Goal: Task Accomplishment & Management: Manage account settings

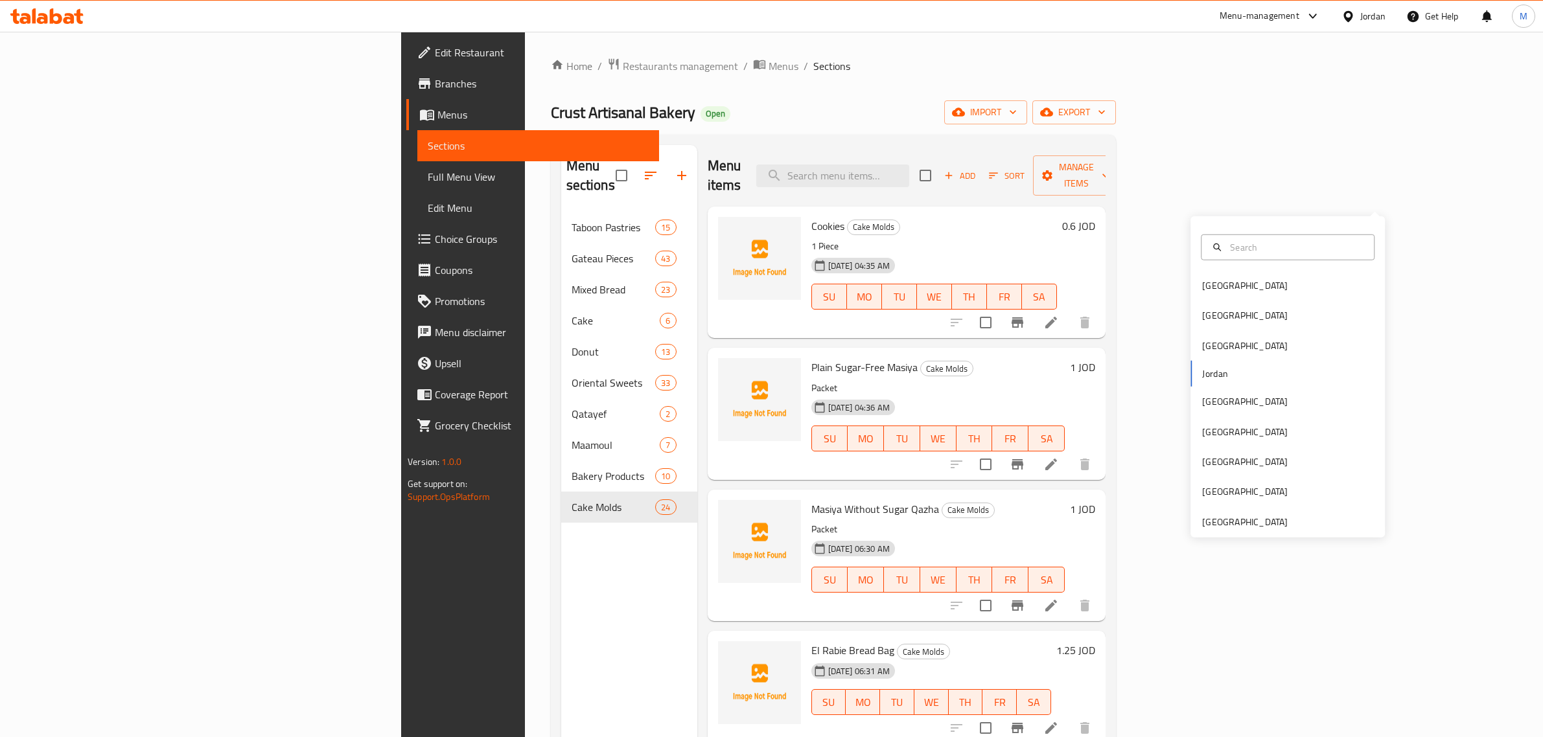
scroll to position [182, 0]
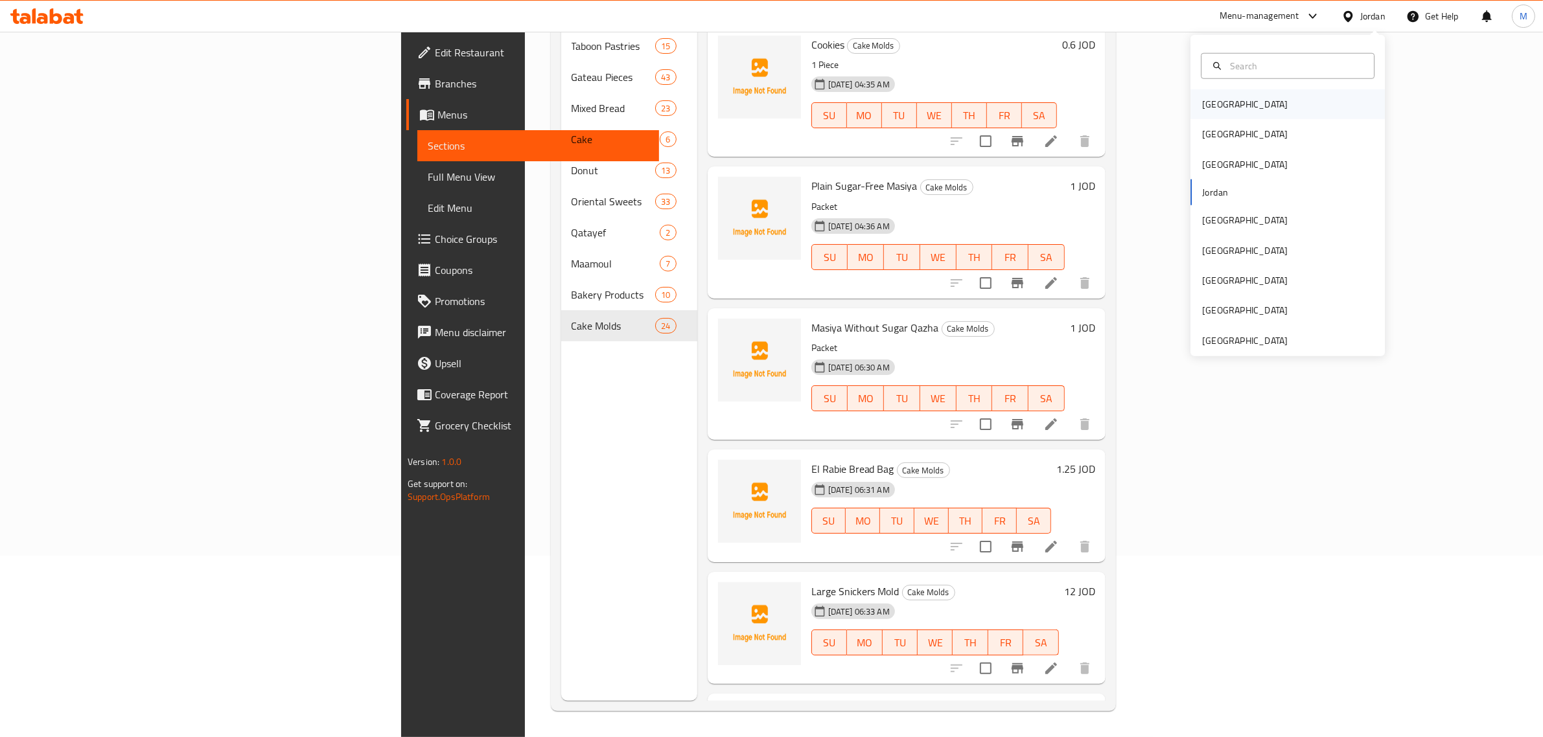
click at [1266, 113] on div "[GEOGRAPHIC_DATA]" at bounding box center [1287, 104] width 194 height 30
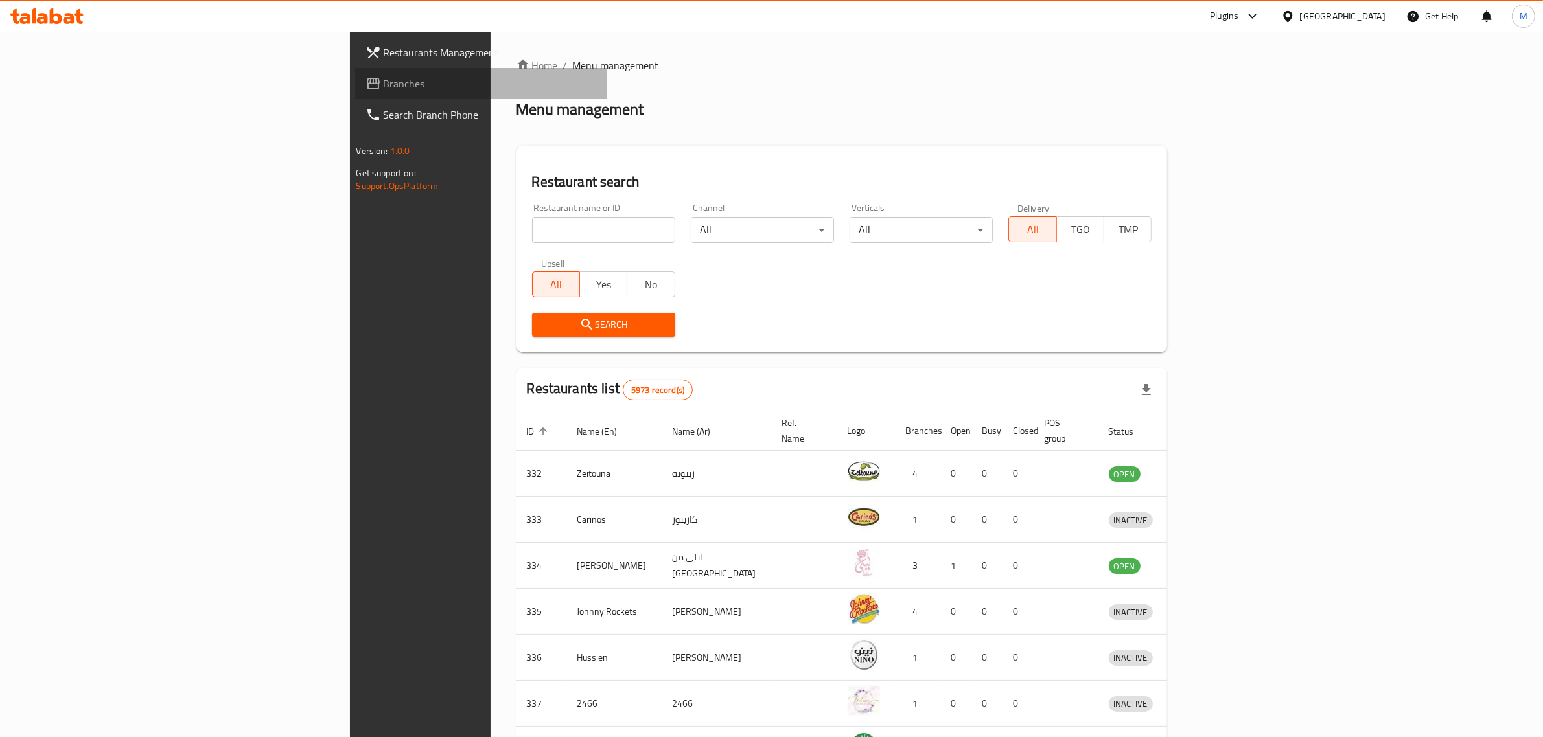
click at [365, 85] on icon at bounding box center [373, 84] width 16 height 16
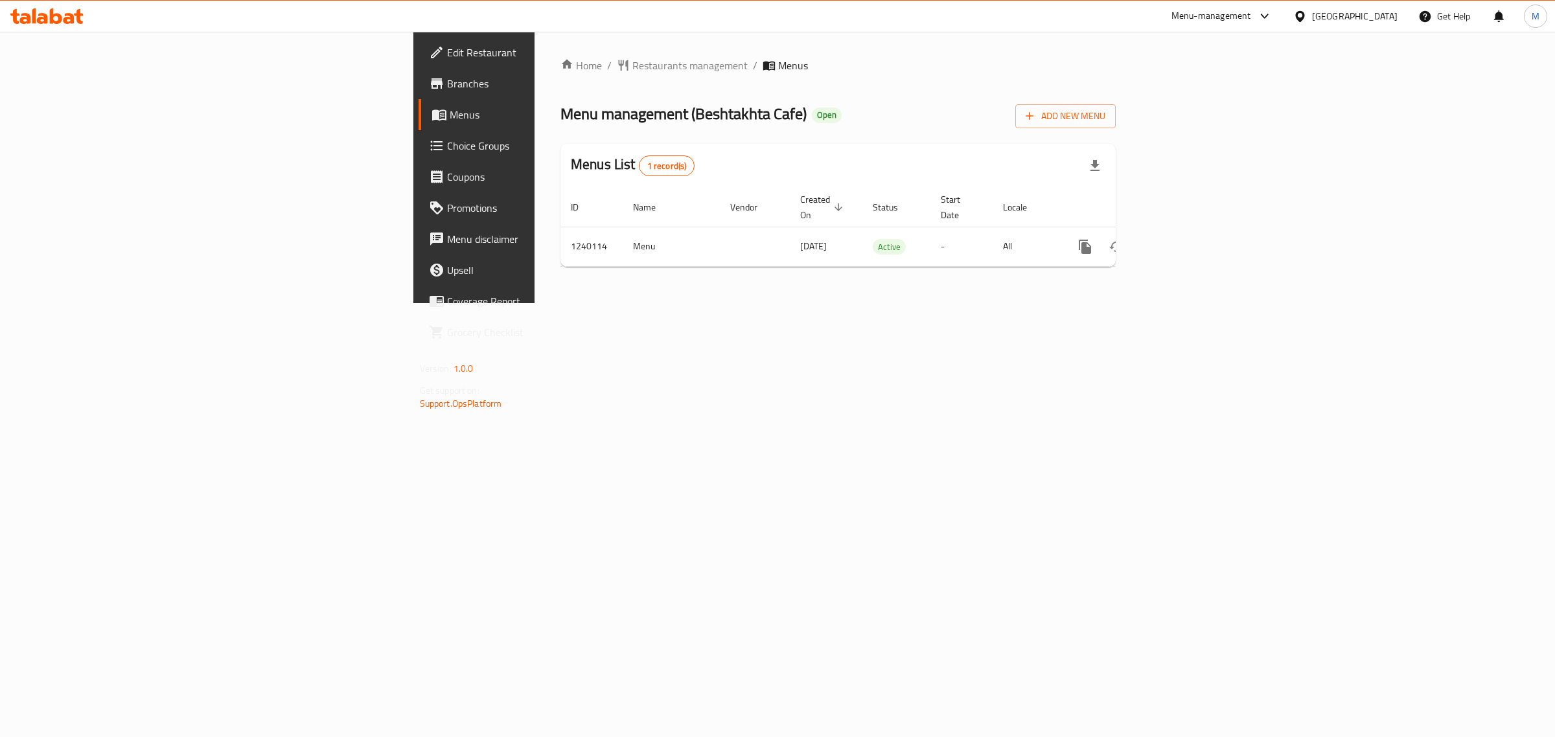
click at [868, 303] on div "Home / Restaurants management / Menus Menu management ( Beshtakhta Cafe ) Open …" at bounding box center [838, 168] width 607 height 272
click at [1194, 235] on link "enhanced table" at bounding box center [1178, 246] width 31 height 31
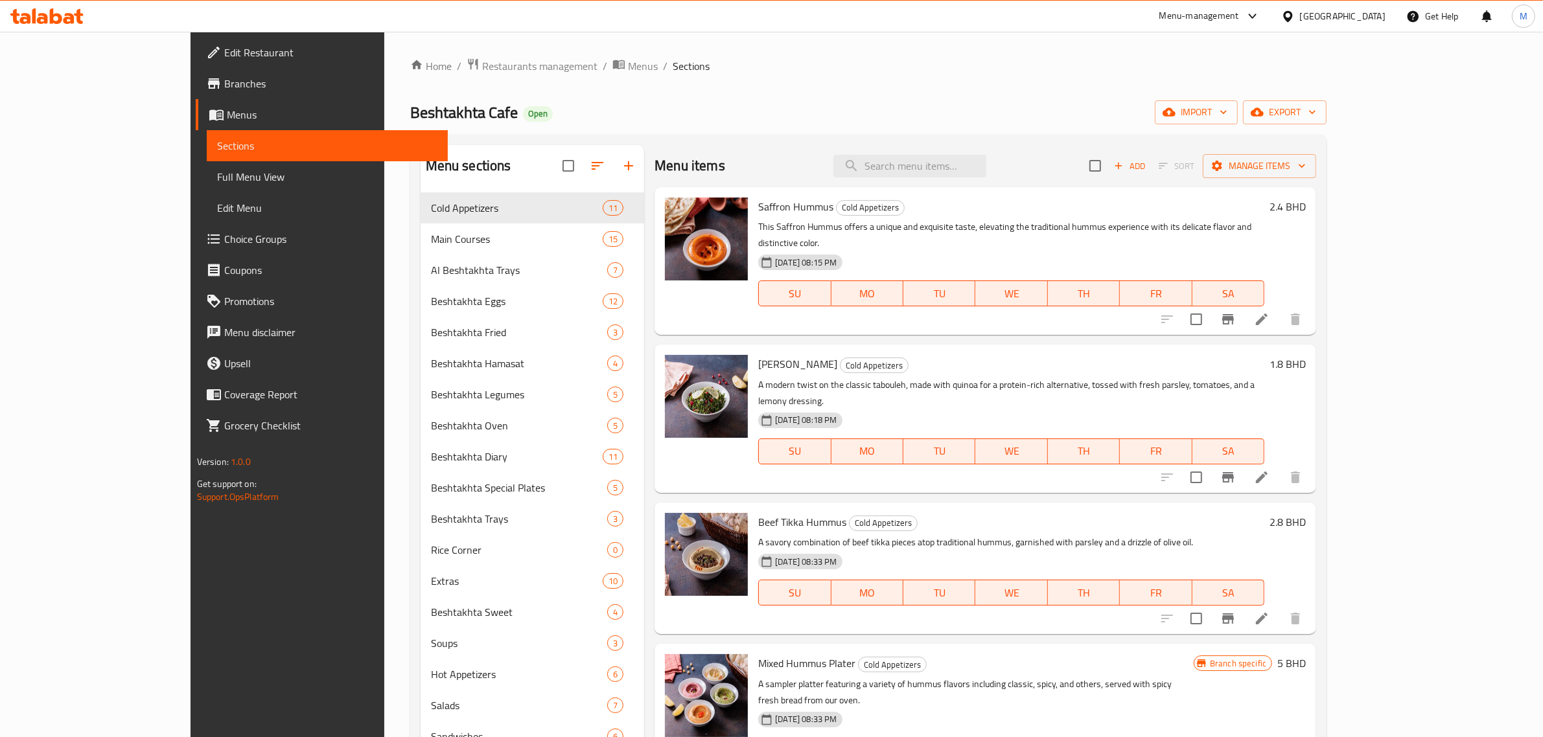
click at [637, 136] on div "Menu sections Cold Appetizers 11 Main Courses 15 Al Beshtakhta Trays 7 Beshtakh…" at bounding box center [868, 747] width 917 height 1224
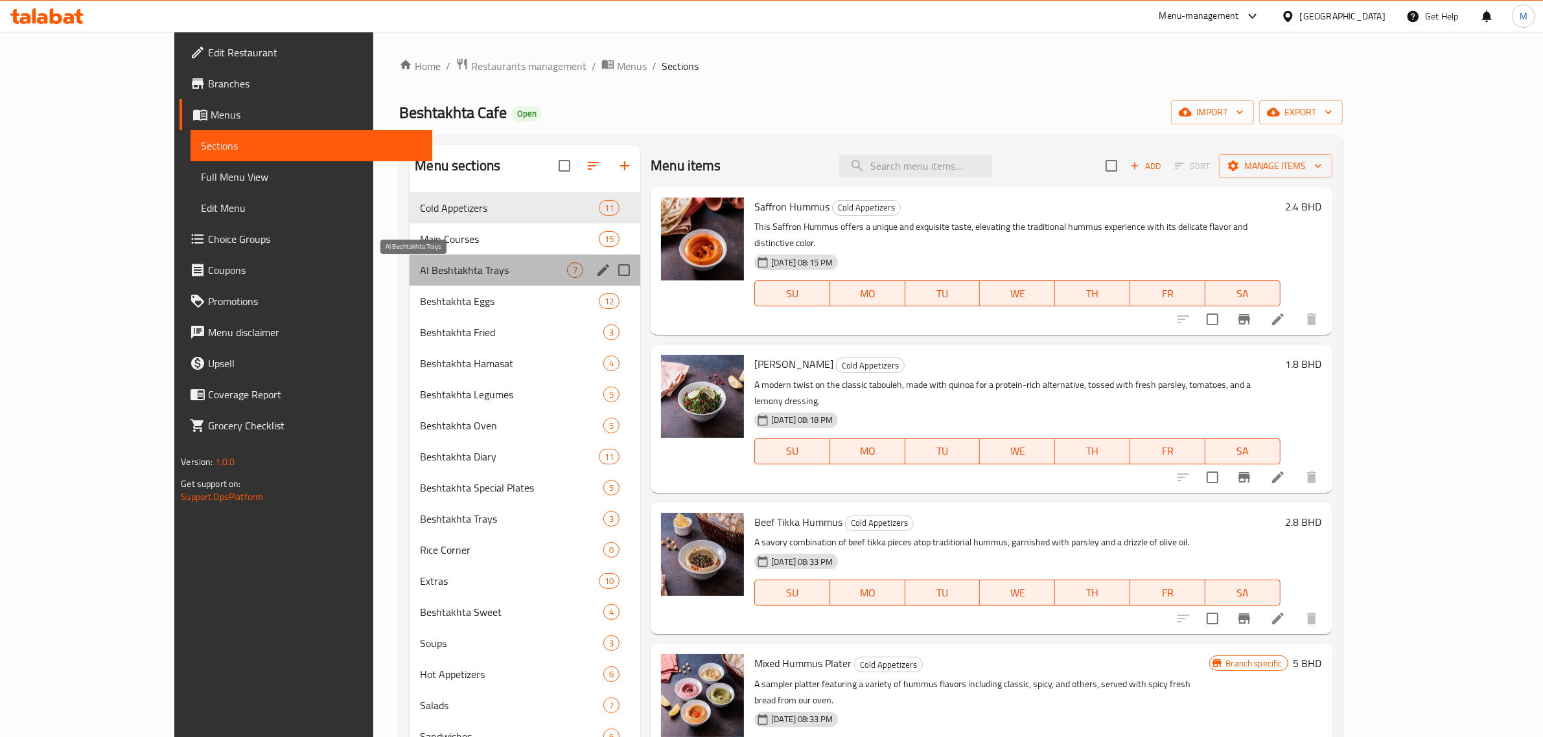
click at [420, 266] on span "Al Beshtakhta Trays" at bounding box center [493, 270] width 147 height 16
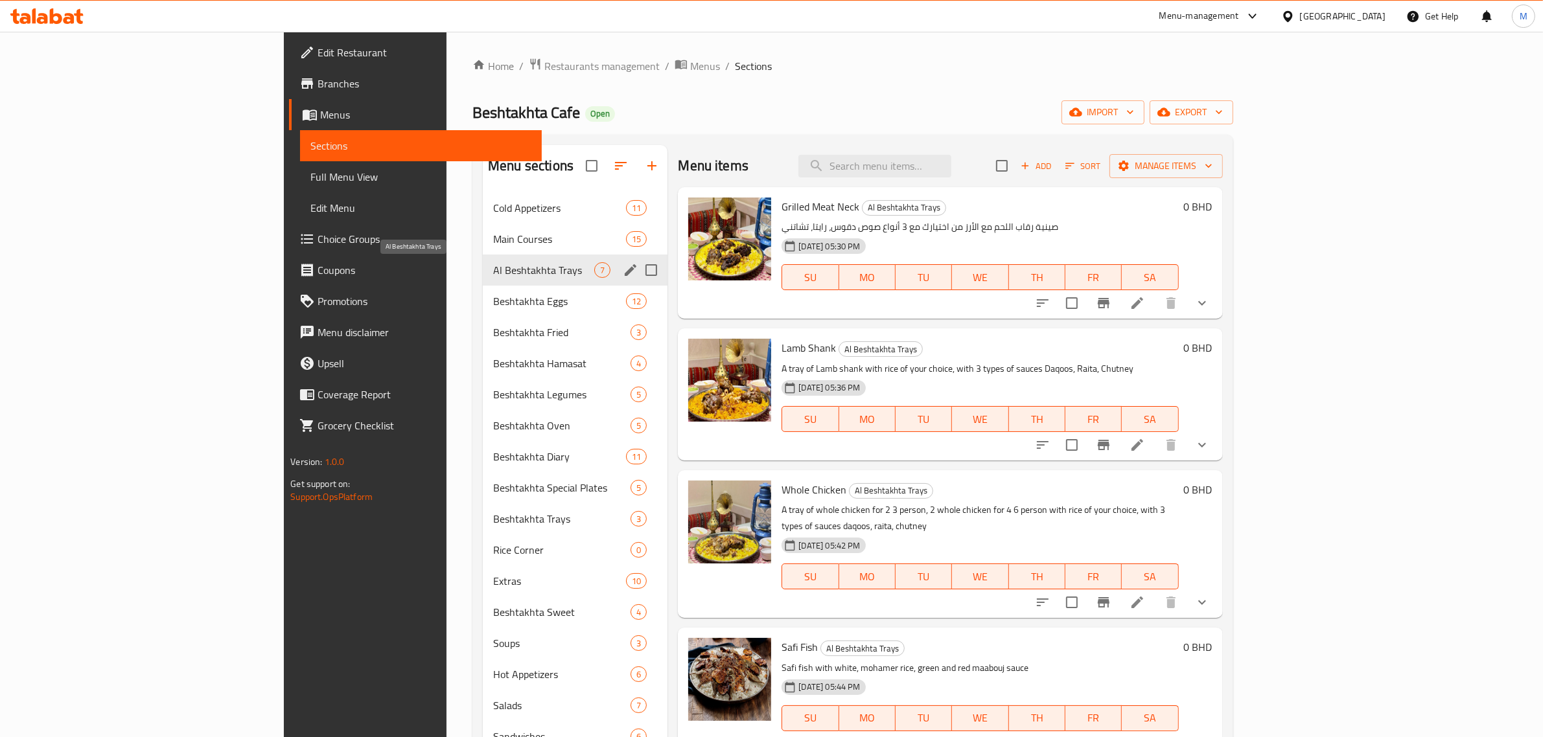
click at [493, 266] on span "Al Beshtakhta Trays" at bounding box center [543, 270] width 101 height 16
click at [507, 264] on span "Al Beshtakhta Trays" at bounding box center [543, 270] width 101 height 16
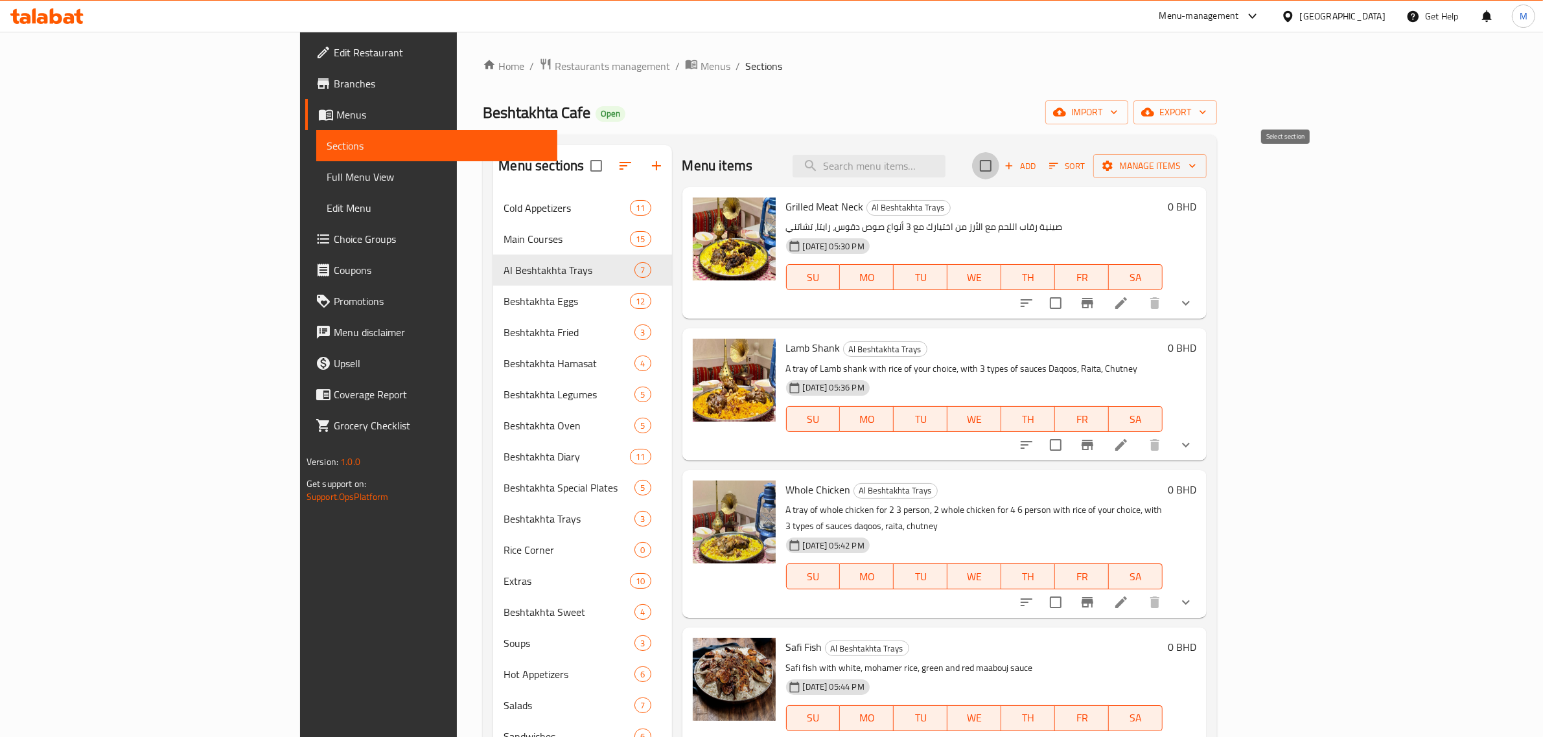
click at [999, 168] on input "checkbox" at bounding box center [985, 165] width 27 height 27
checkbox input "true"
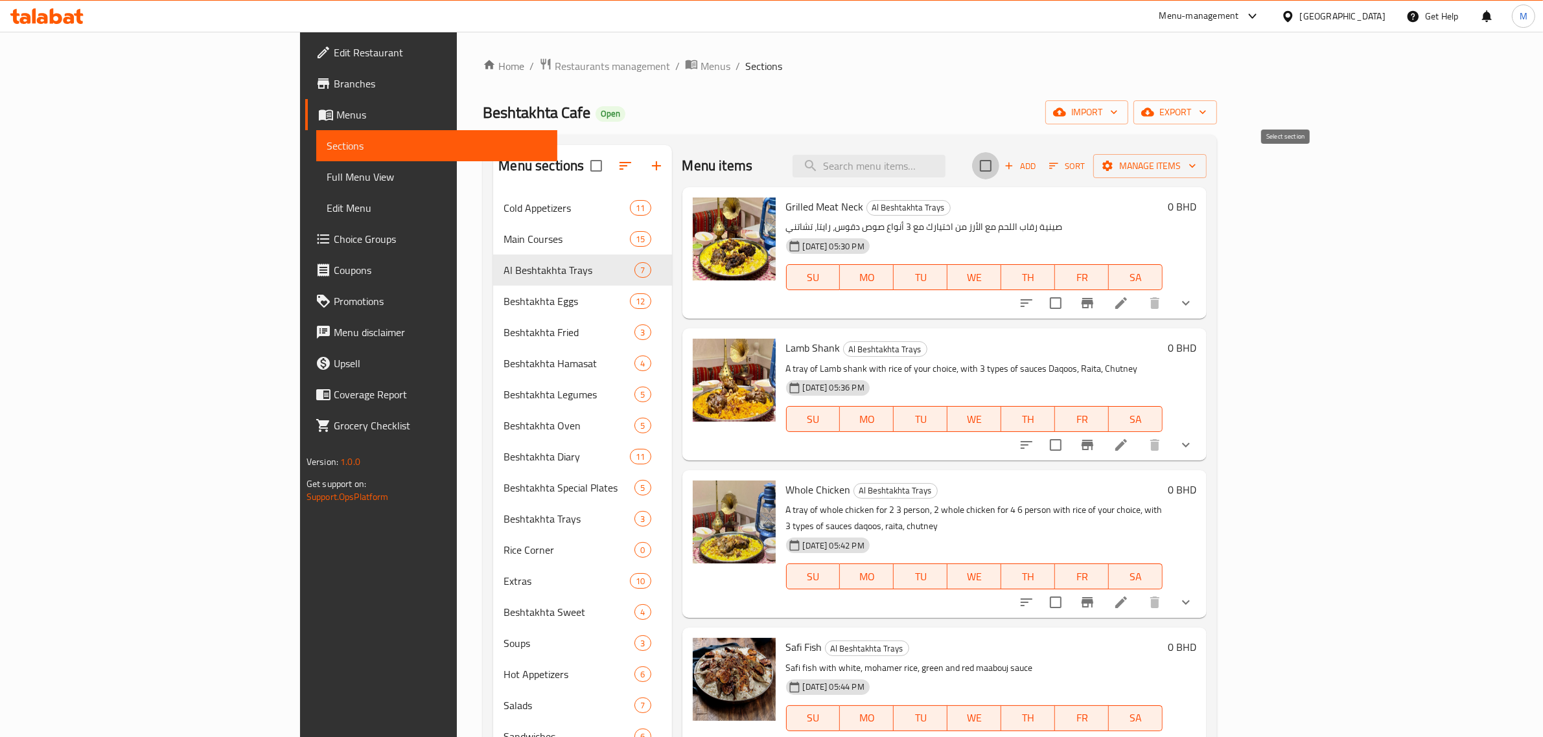
checkbox input "true"
click at [1196, 172] on span "Manage items" at bounding box center [1150, 166] width 93 height 16
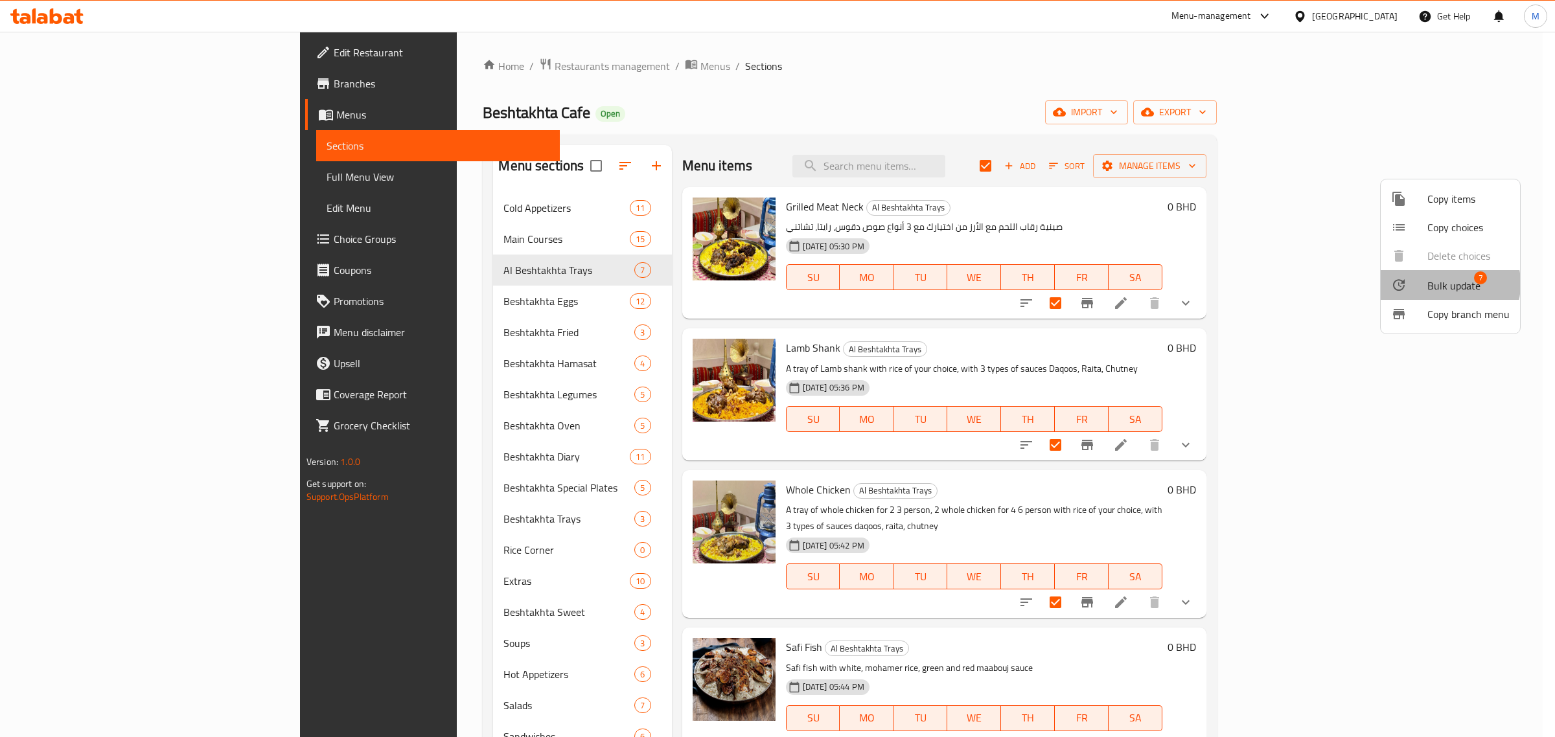
click at [1437, 284] on span "Bulk update" at bounding box center [1454, 286] width 53 height 16
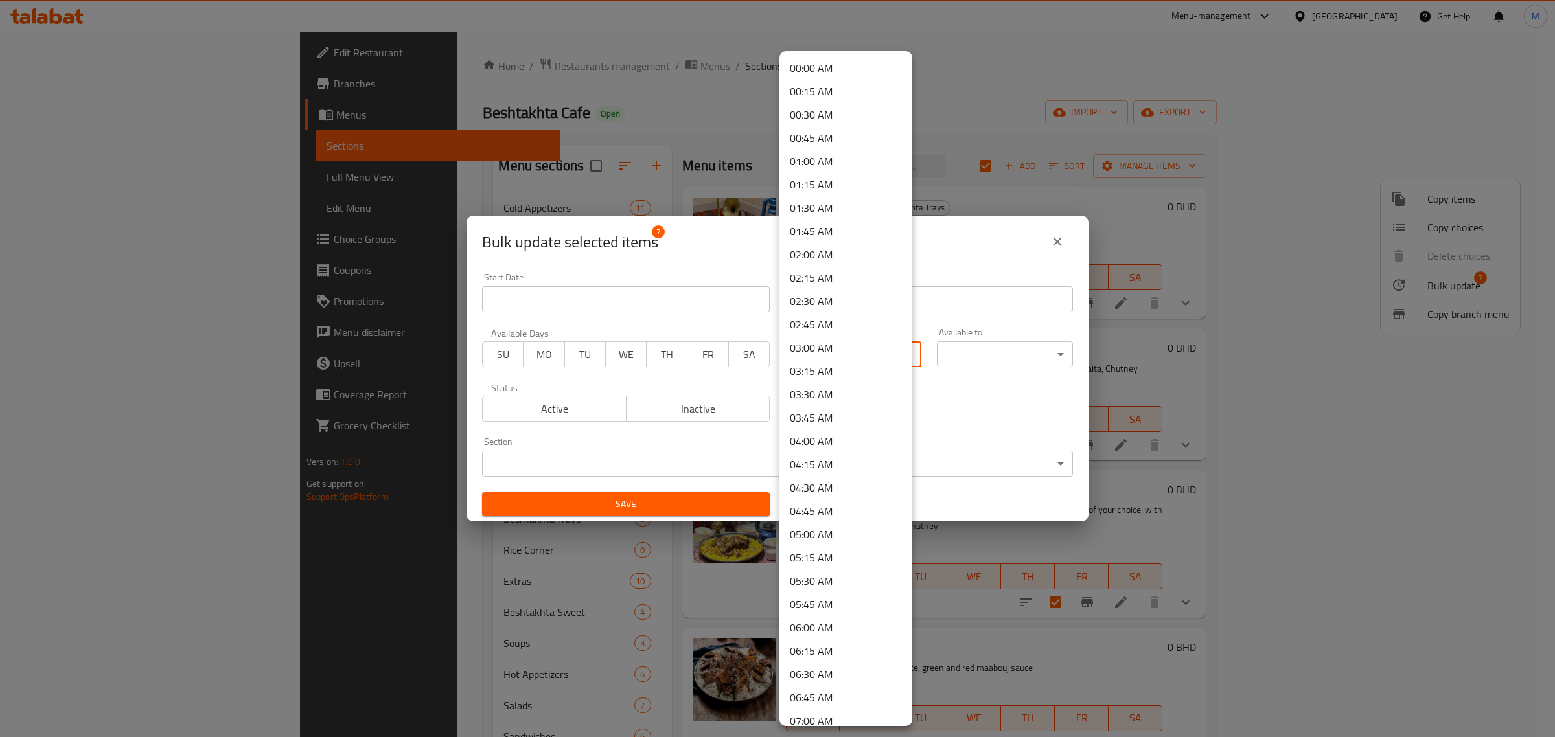
click at [859, 356] on body "​ Menu-management Bahrain Get Help M Edit Restaurant Branches Menus Sections Fu…" at bounding box center [777, 385] width 1555 height 706
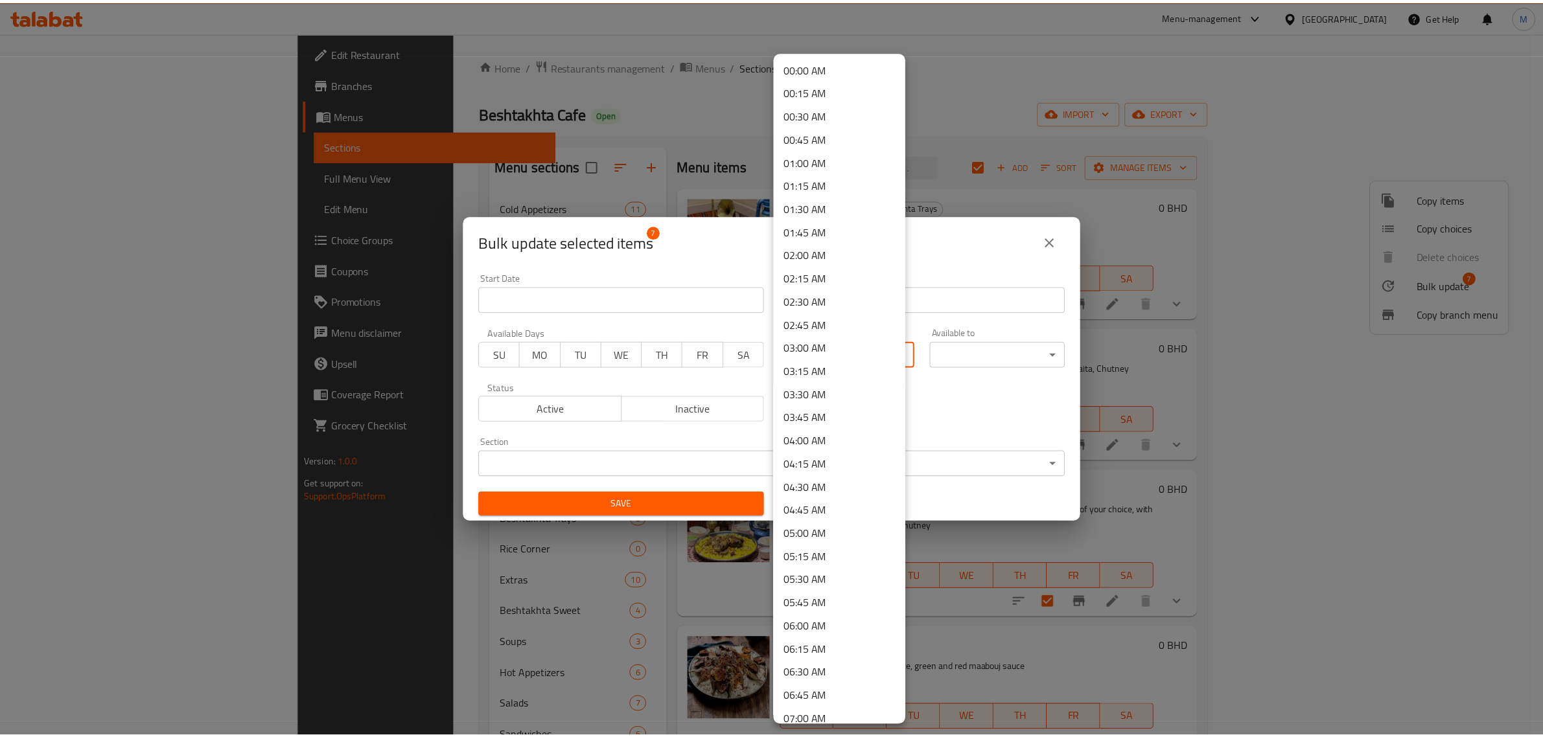
scroll to position [590, 0]
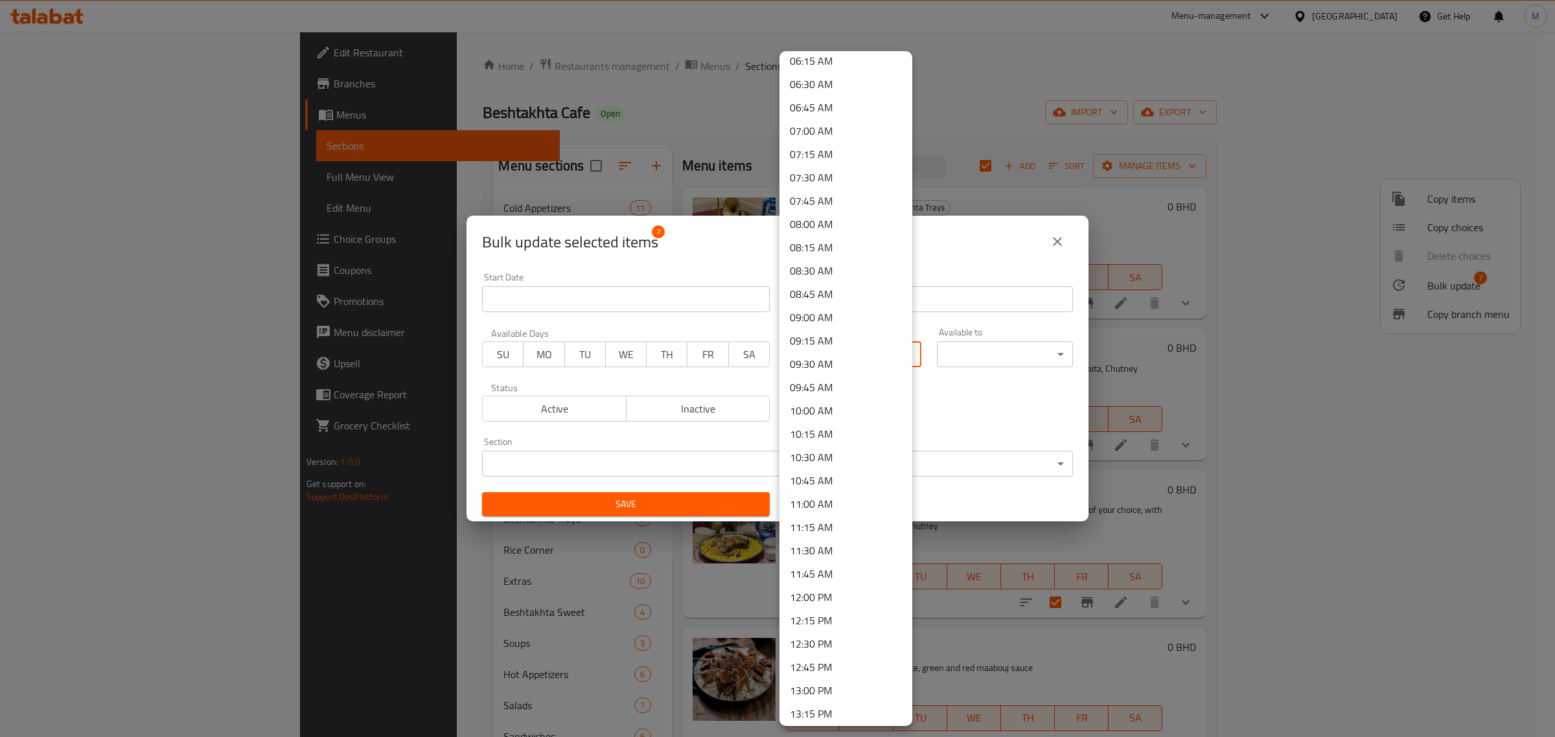
click at [826, 592] on li "12:00 PM" at bounding box center [846, 597] width 133 height 23
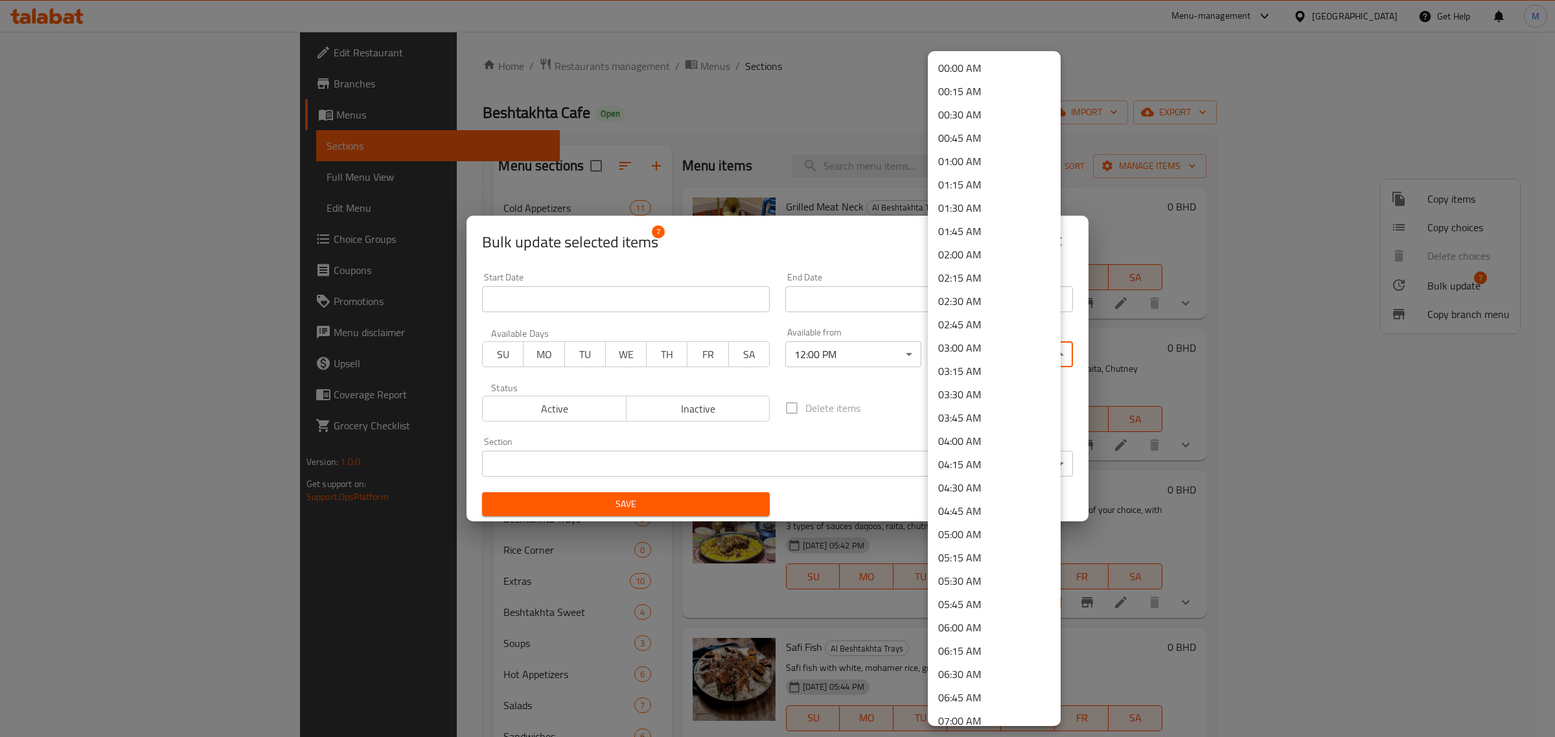
click at [989, 348] on body "​ Menu-management Bahrain Get Help M Edit Restaurant Branches Menus Sections Fu…" at bounding box center [777, 385] width 1555 height 706
click at [964, 256] on li "02:00 AM" at bounding box center [994, 254] width 133 height 23
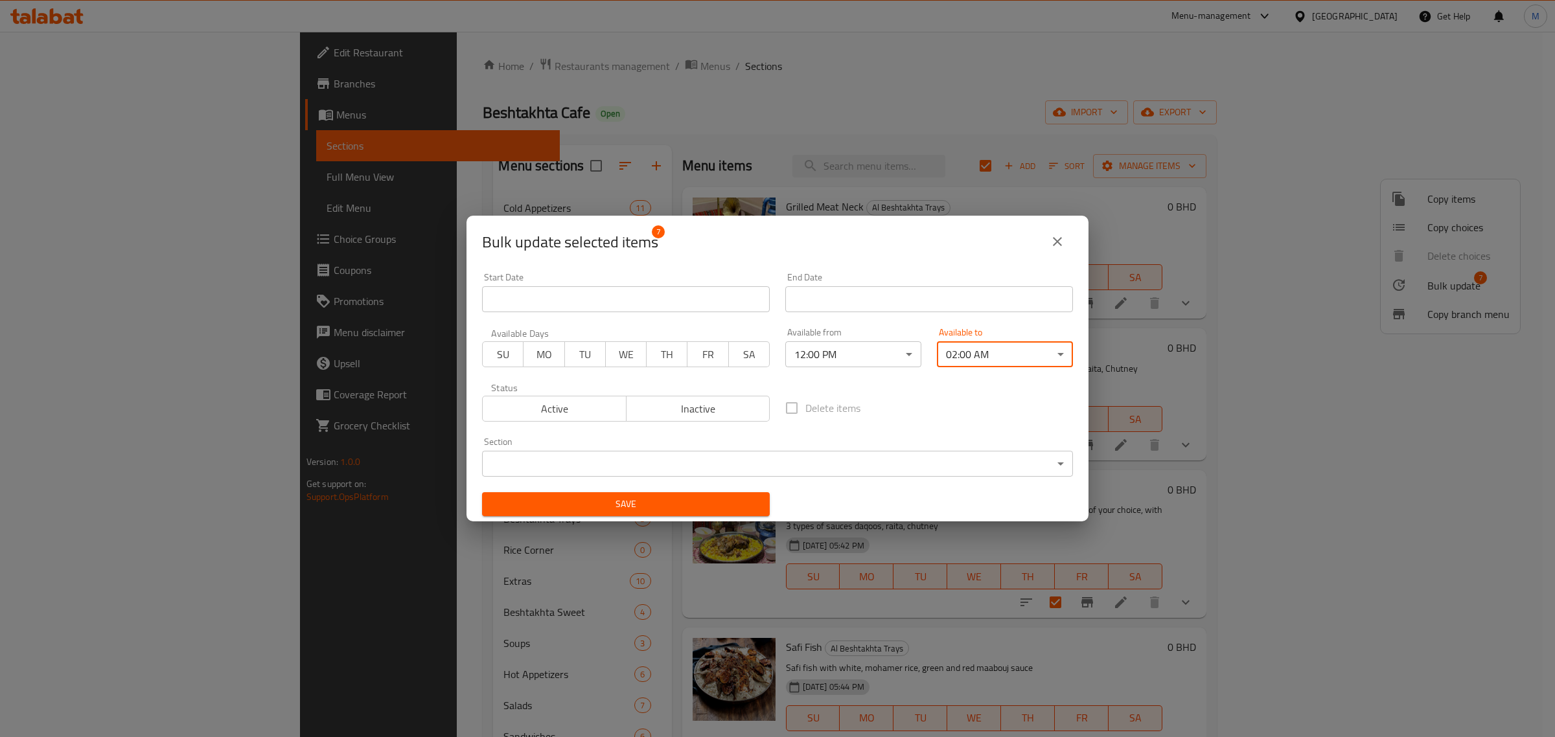
click at [933, 413] on div "Delete items" at bounding box center [929, 408] width 303 height 43
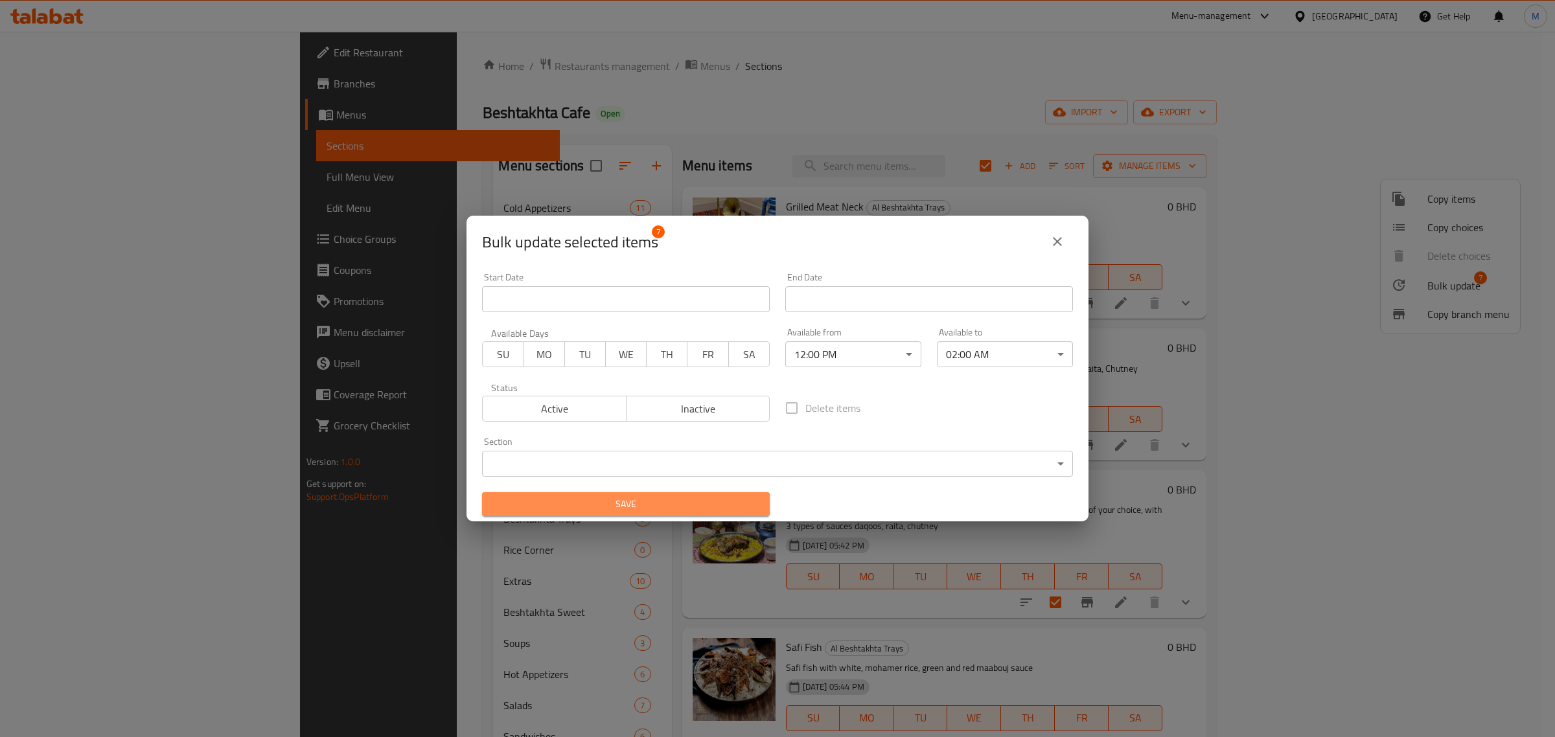
click at [711, 494] on button "Save" at bounding box center [626, 504] width 288 height 24
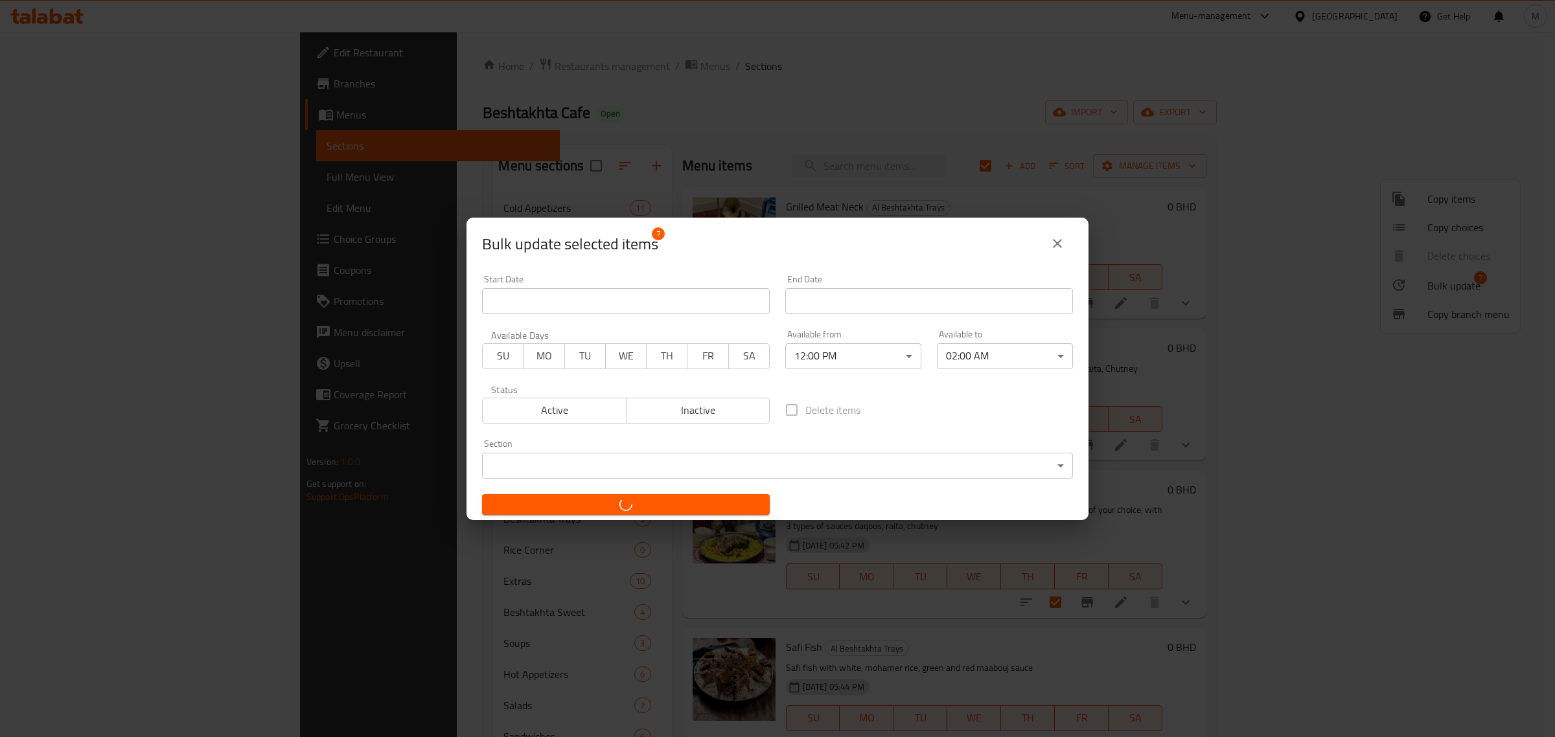
checkbox input "false"
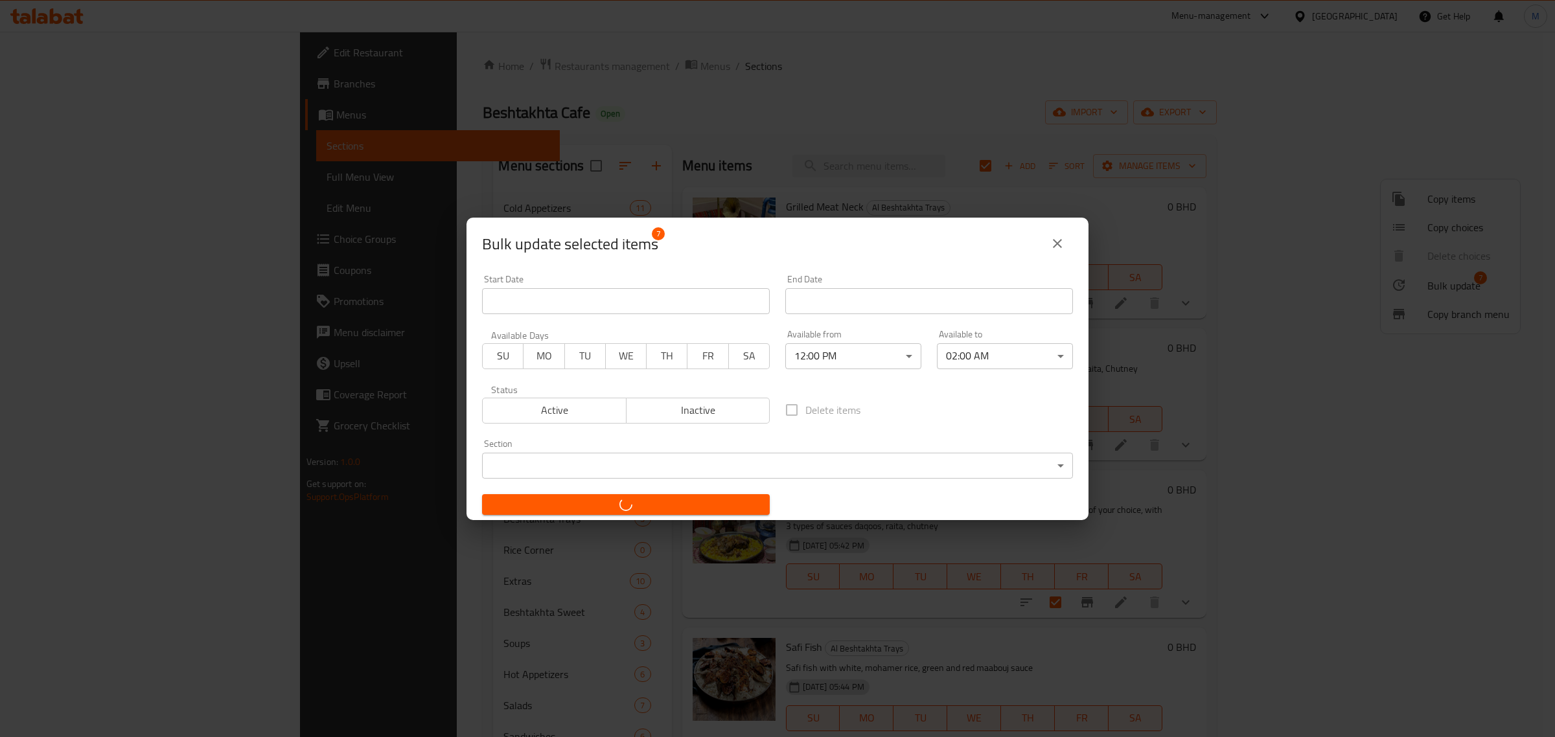
checkbox input "false"
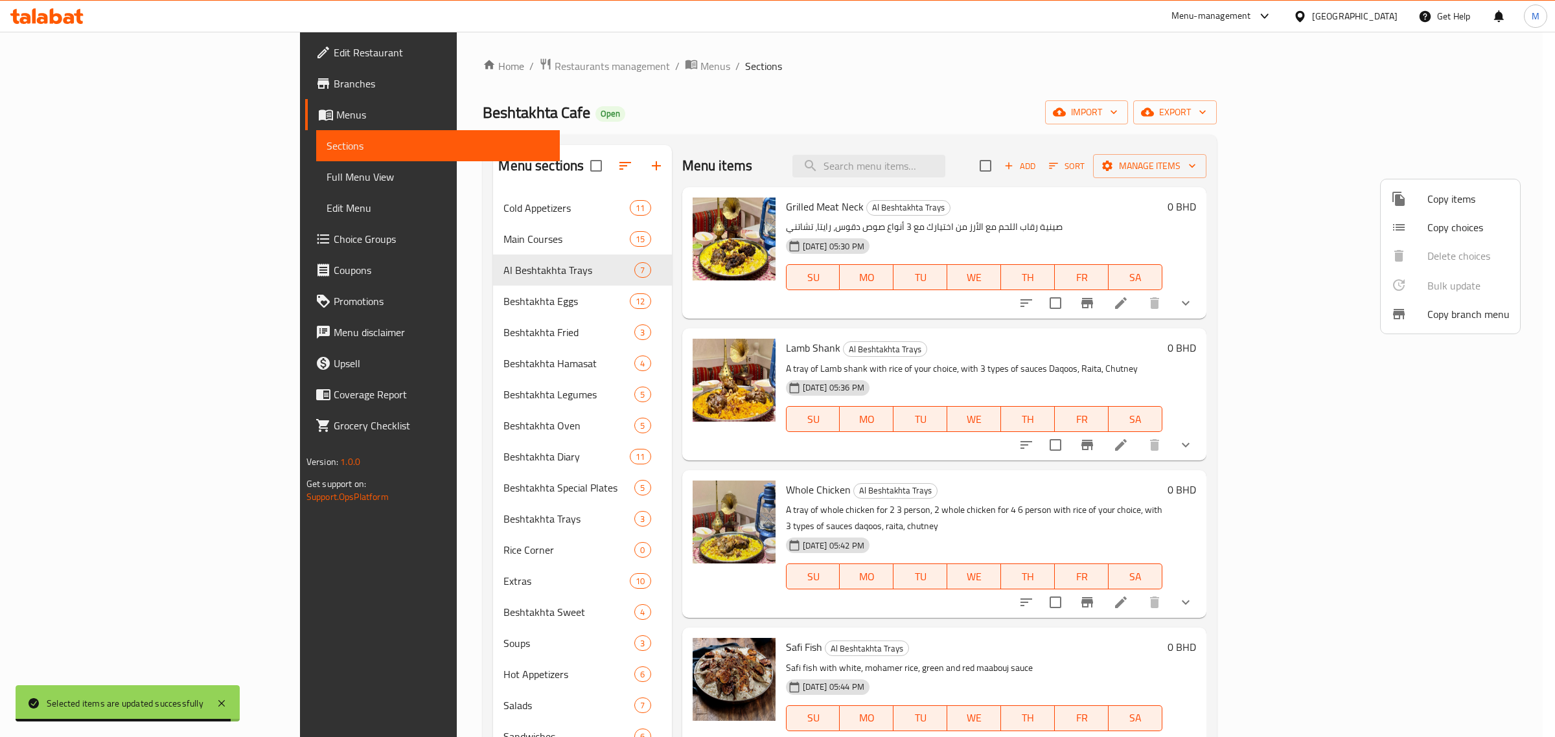
click at [834, 209] on div at bounding box center [777, 368] width 1555 height 737
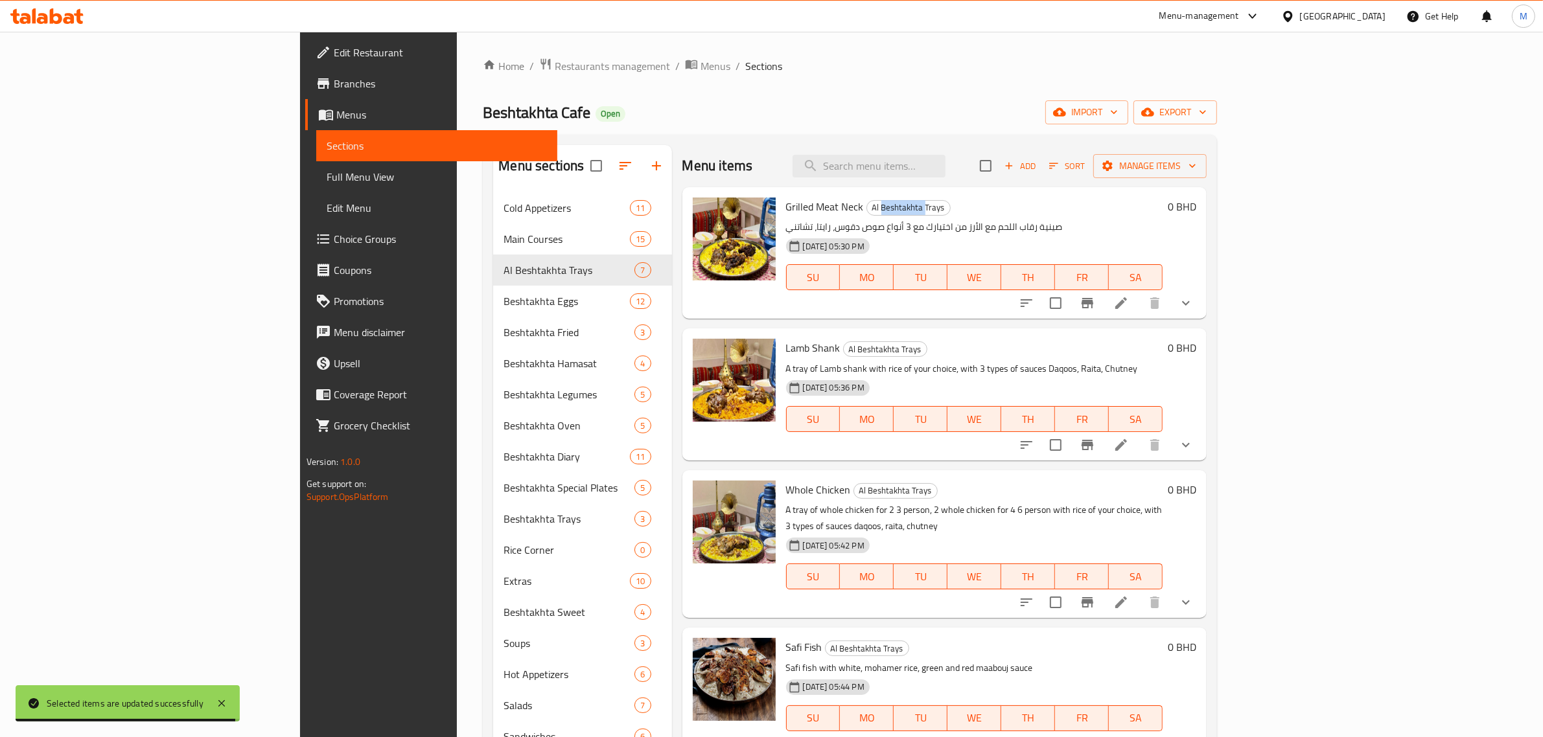
click at [867, 208] on span "Al Beshtakhta Trays" at bounding box center [908, 207] width 83 height 15
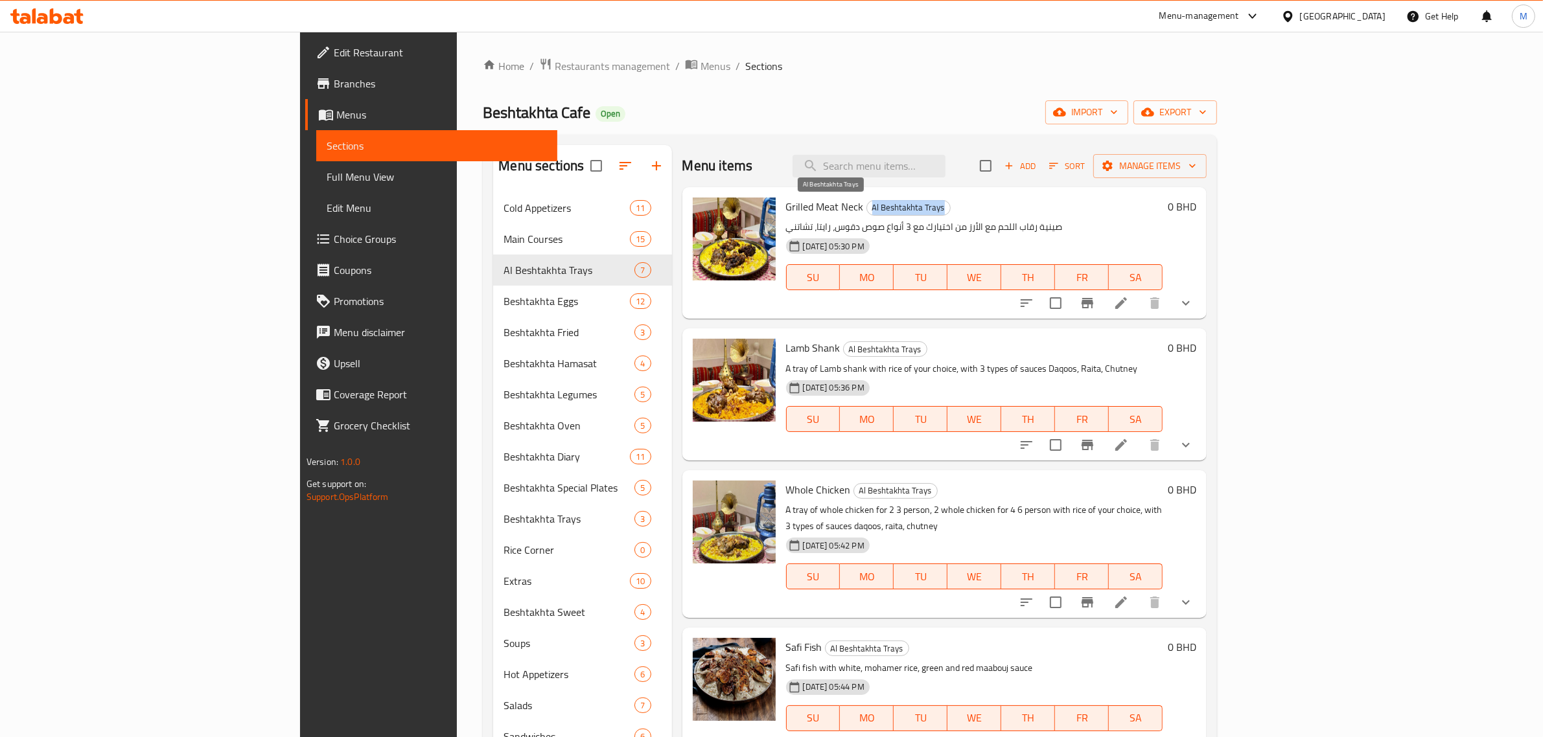
copy span "Al Beshtakhta Trays"
click at [555, 62] on span "Restaurants management" at bounding box center [612, 66] width 115 height 16
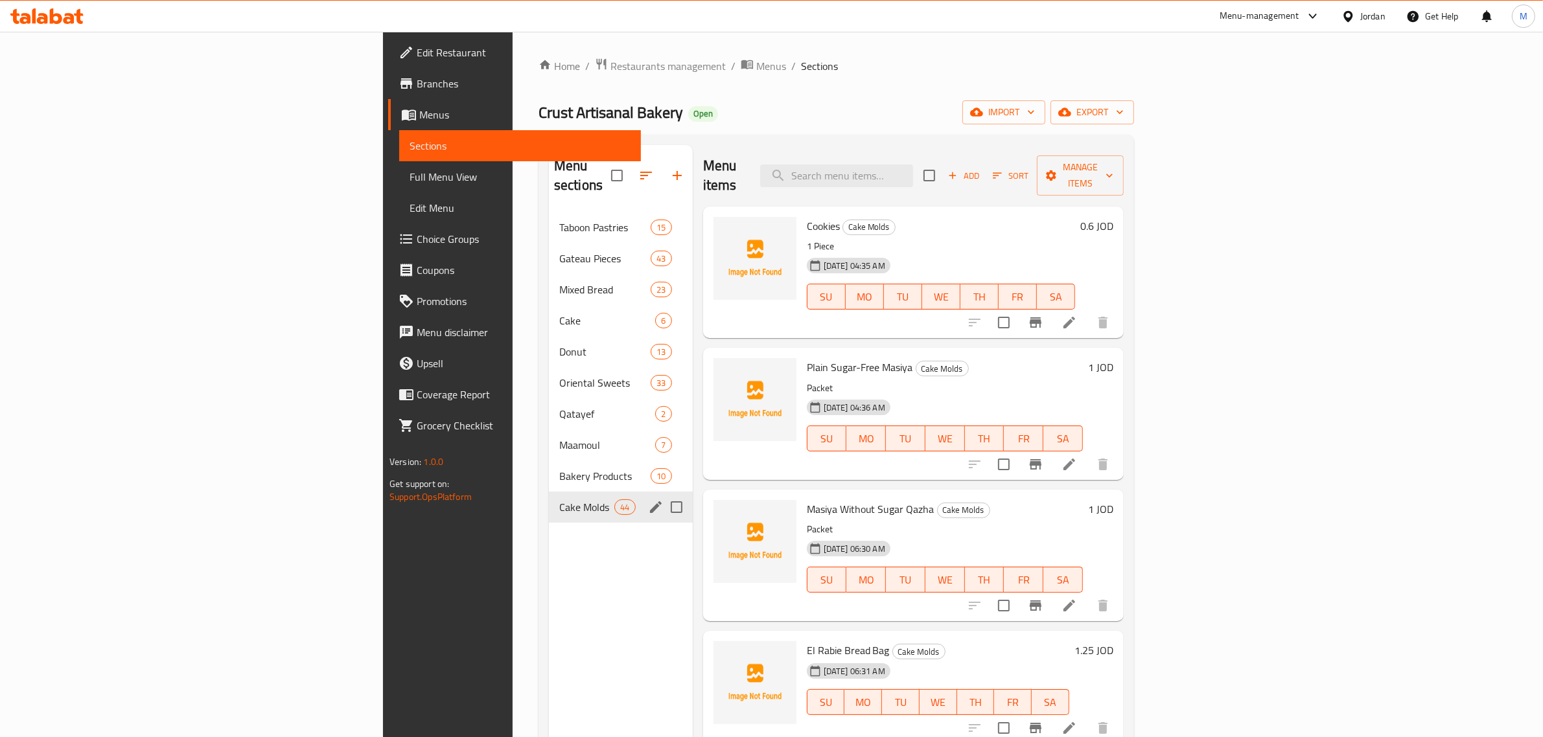
drag, startPoint x: 0, startPoint y: 0, endPoint x: 426, endPoint y: 75, distance: 432.9
click at [538, 75] on div "Home / Restaurants management / Menus / Sections Crust Artisanal Bakery Open im…" at bounding box center [835, 475] width 595 height 835
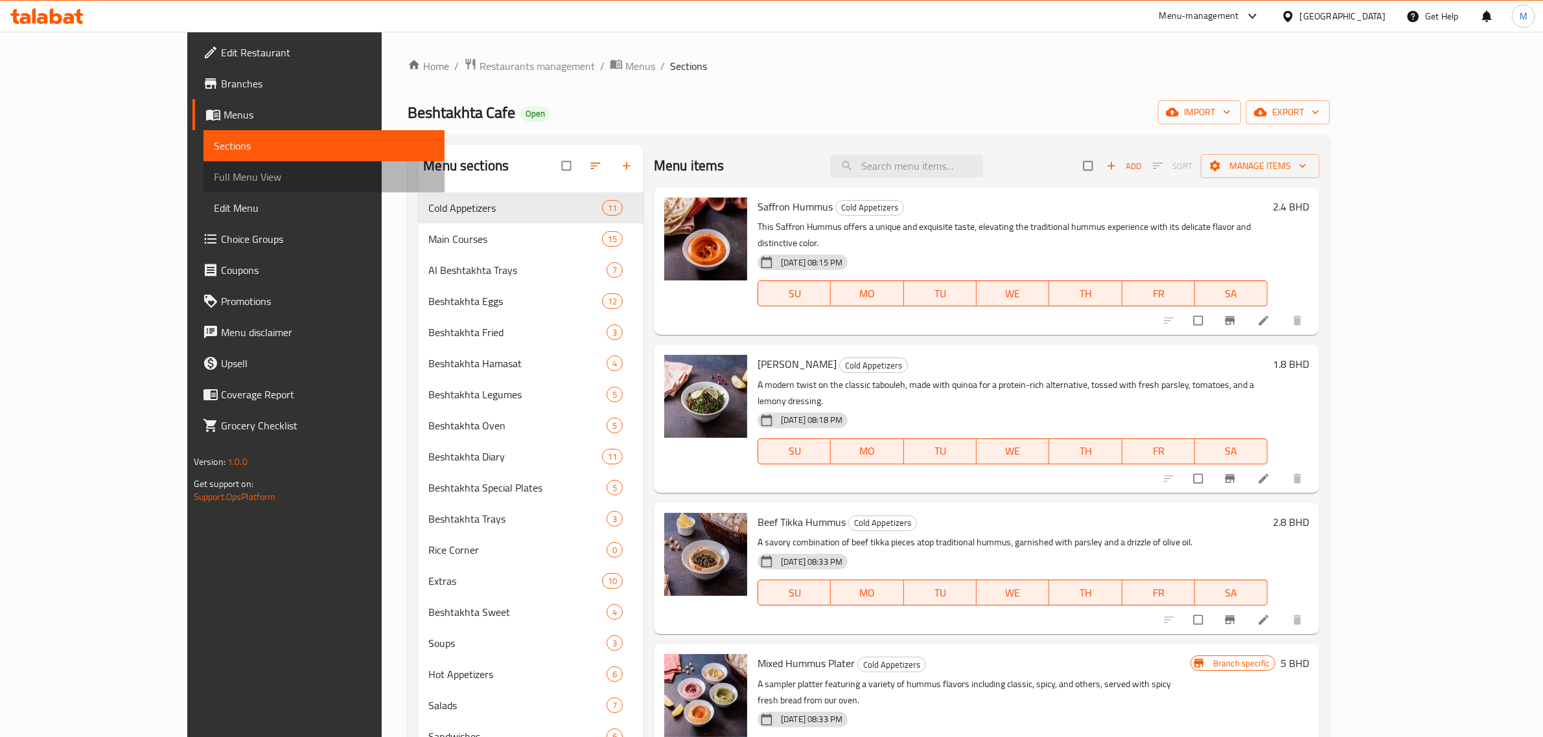
click at [214, 180] on span "Full Menu View" at bounding box center [324, 177] width 221 height 16
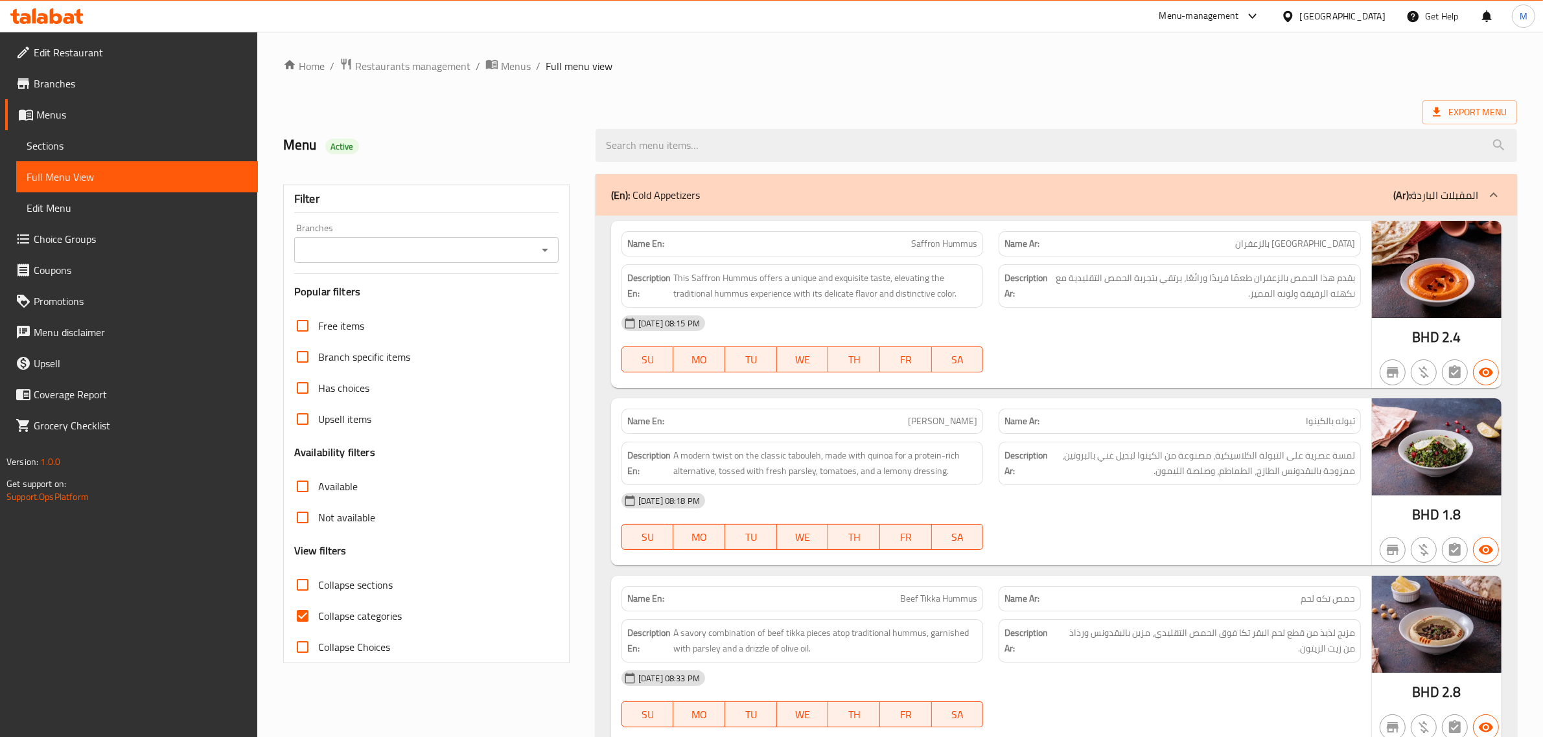
click at [551, 124] on div "Menu Active" at bounding box center [431, 146] width 312 height 58
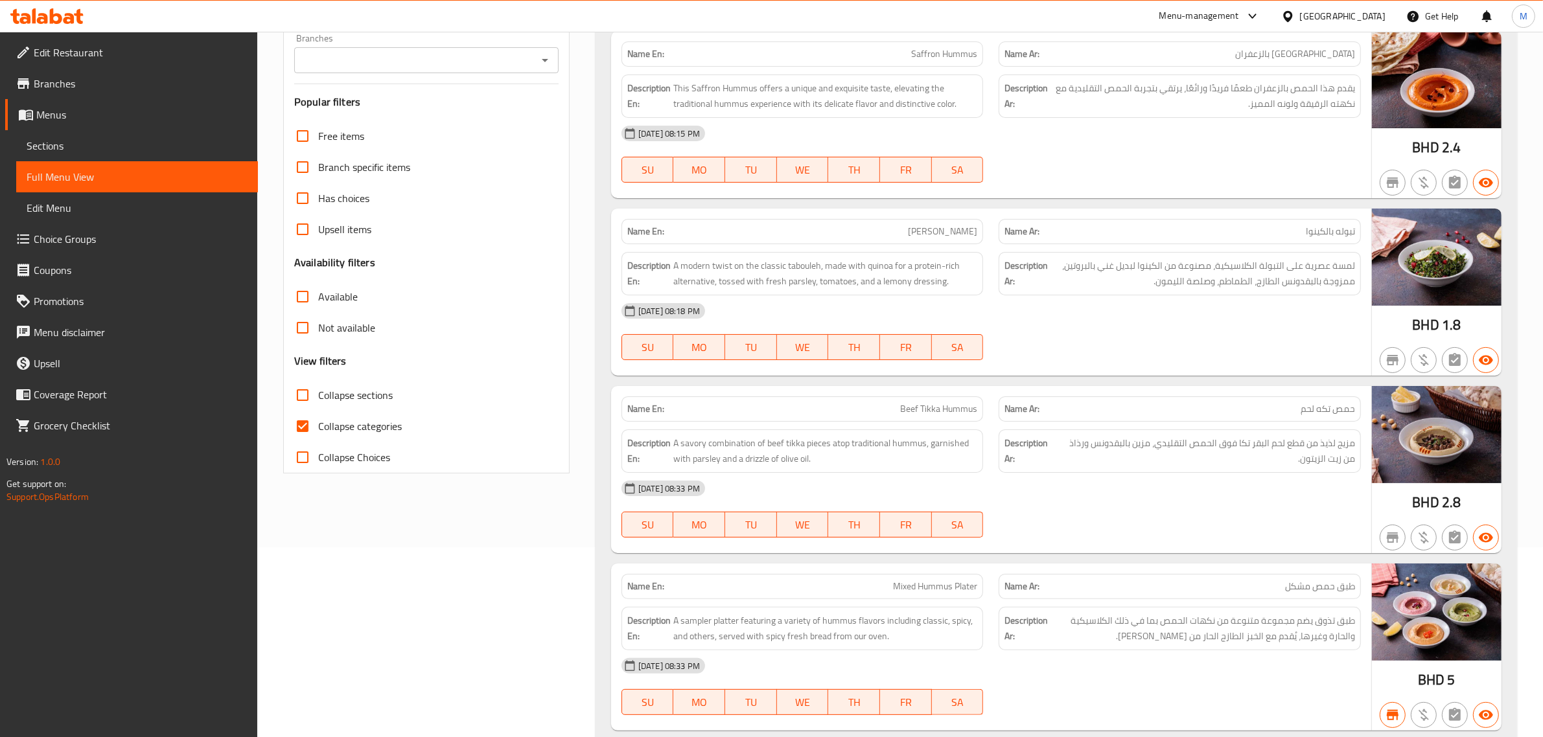
scroll to position [50, 0]
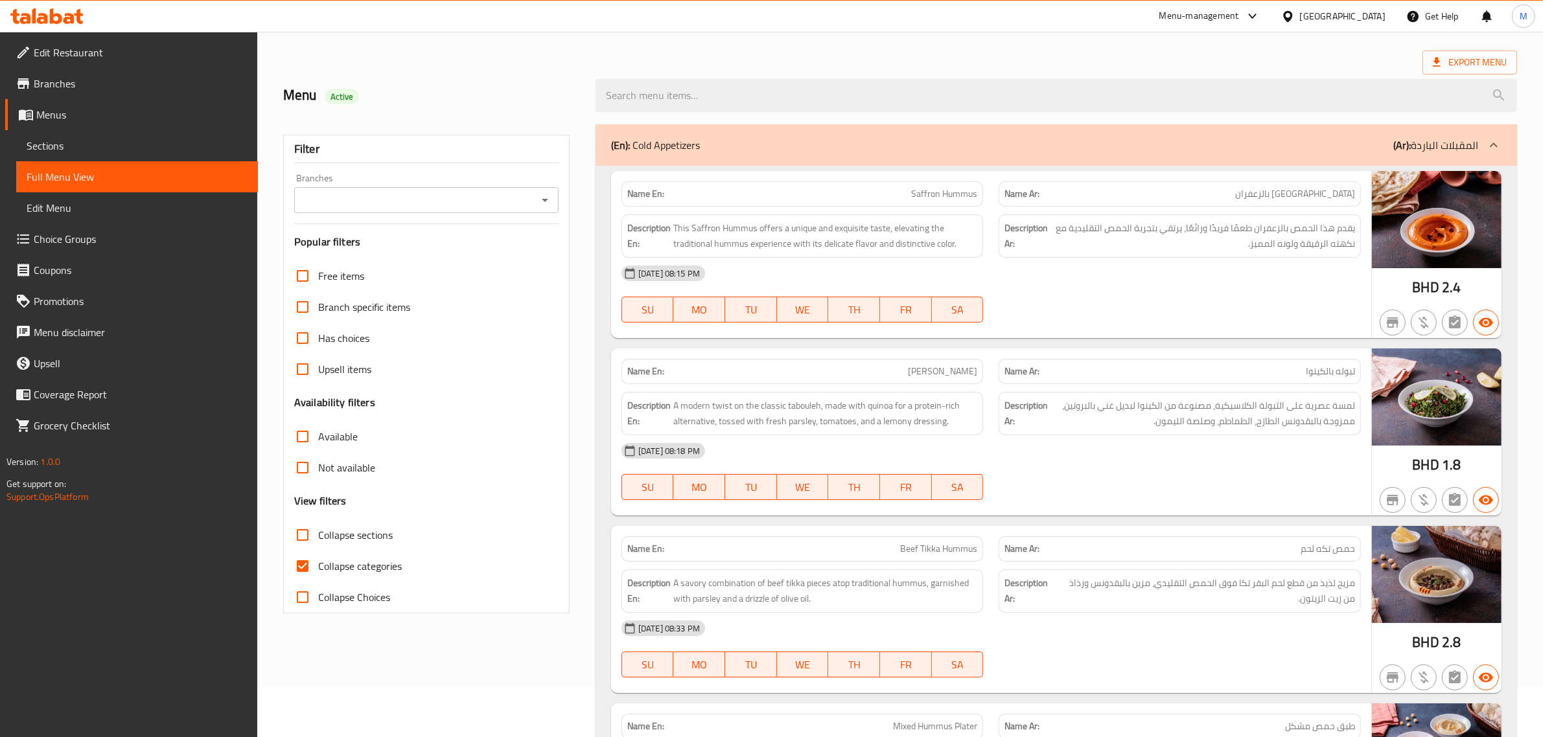
drag, startPoint x: 309, startPoint y: 530, endPoint x: 597, endPoint y: 232, distance: 414.7
click at [311, 530] on input "Collapse sections" at bounding box center [302, 535] width 31 height 31
checkbox input "true"
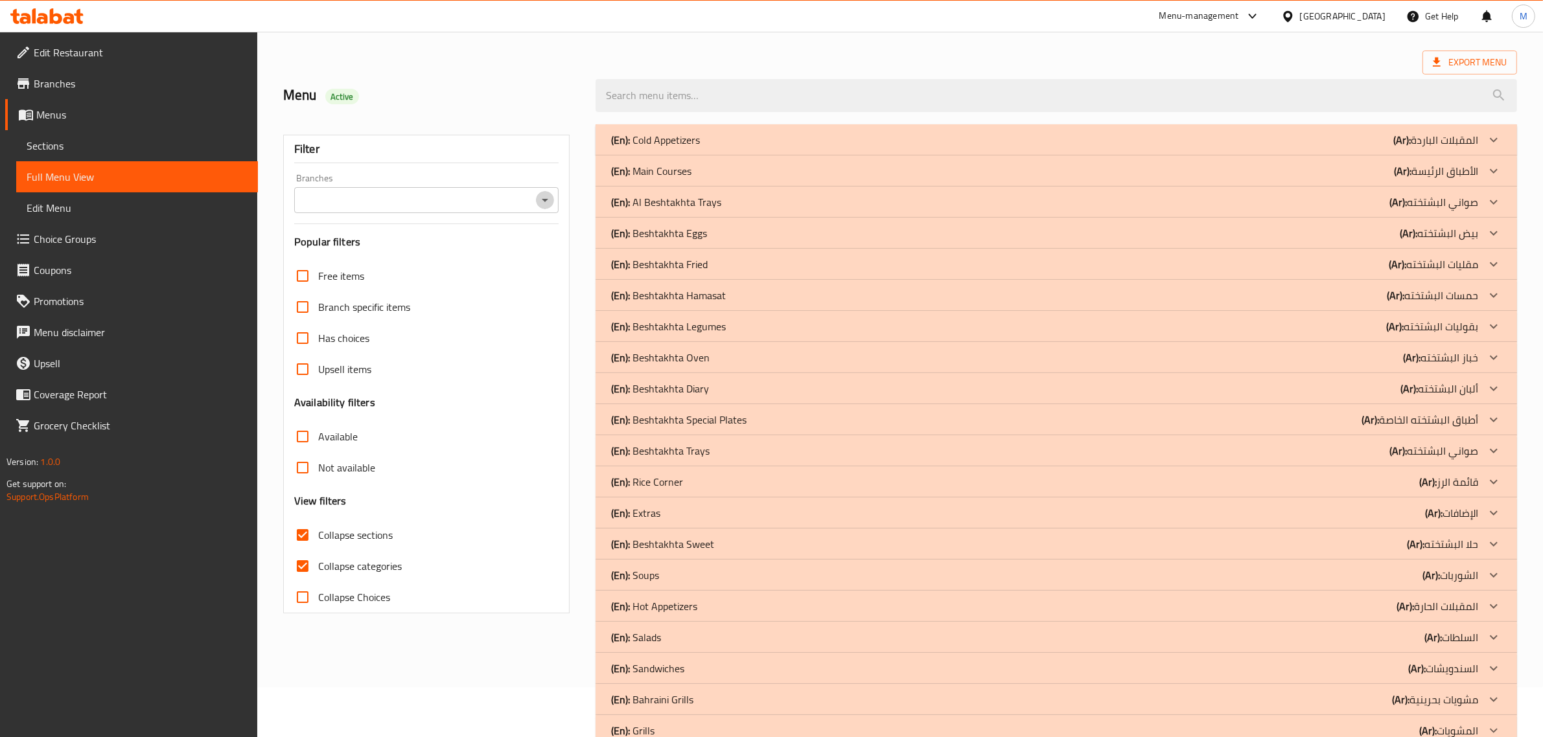
click at [537, 202] on icon "Open" at bounding box center [545, 200] width 16 height 16
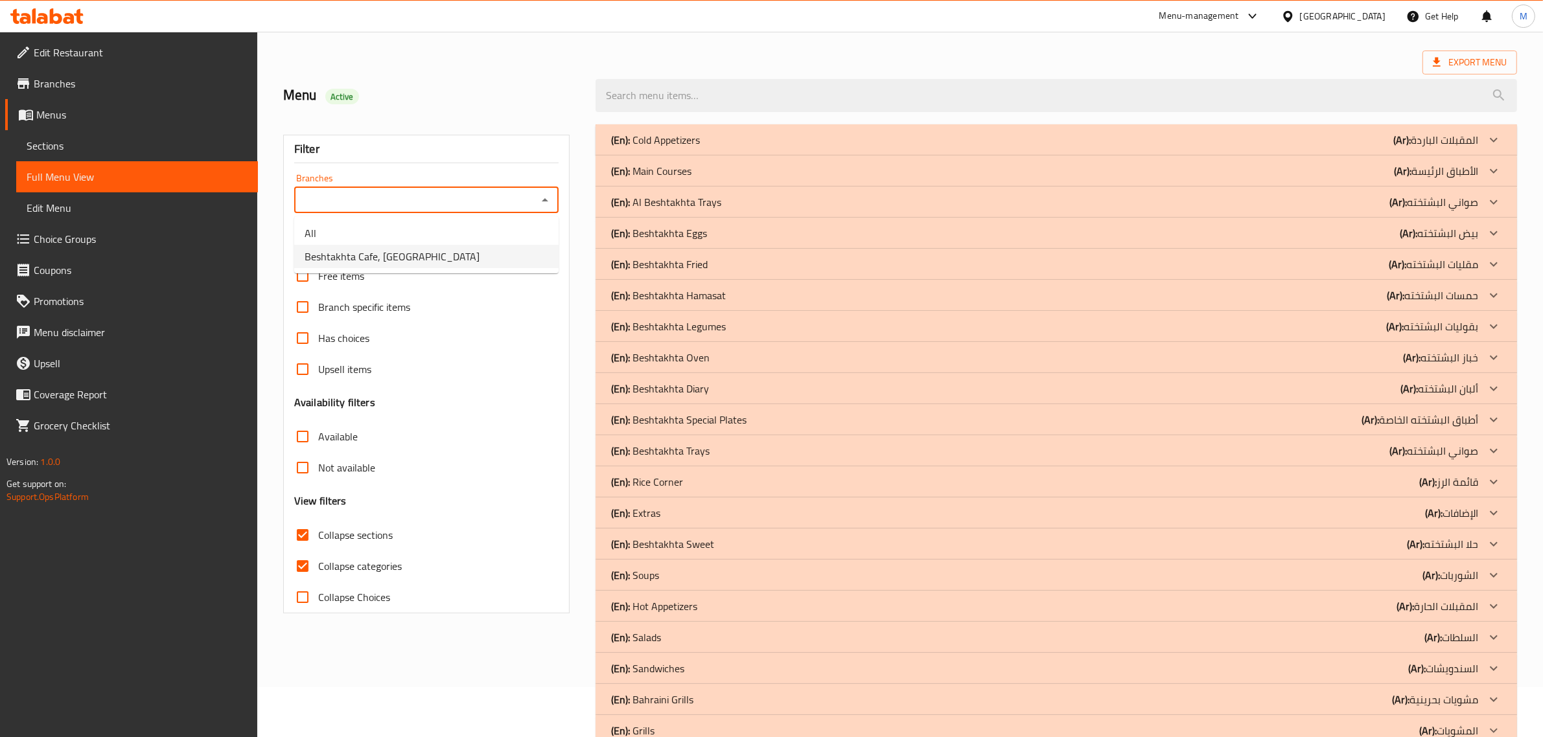
click at [494, 253] on li "Beshtakhta Cafe, Maqabah" at bounding box center [426, 256] width 264 height 23
type input "Beshtakhta Cafe, Maqabah"
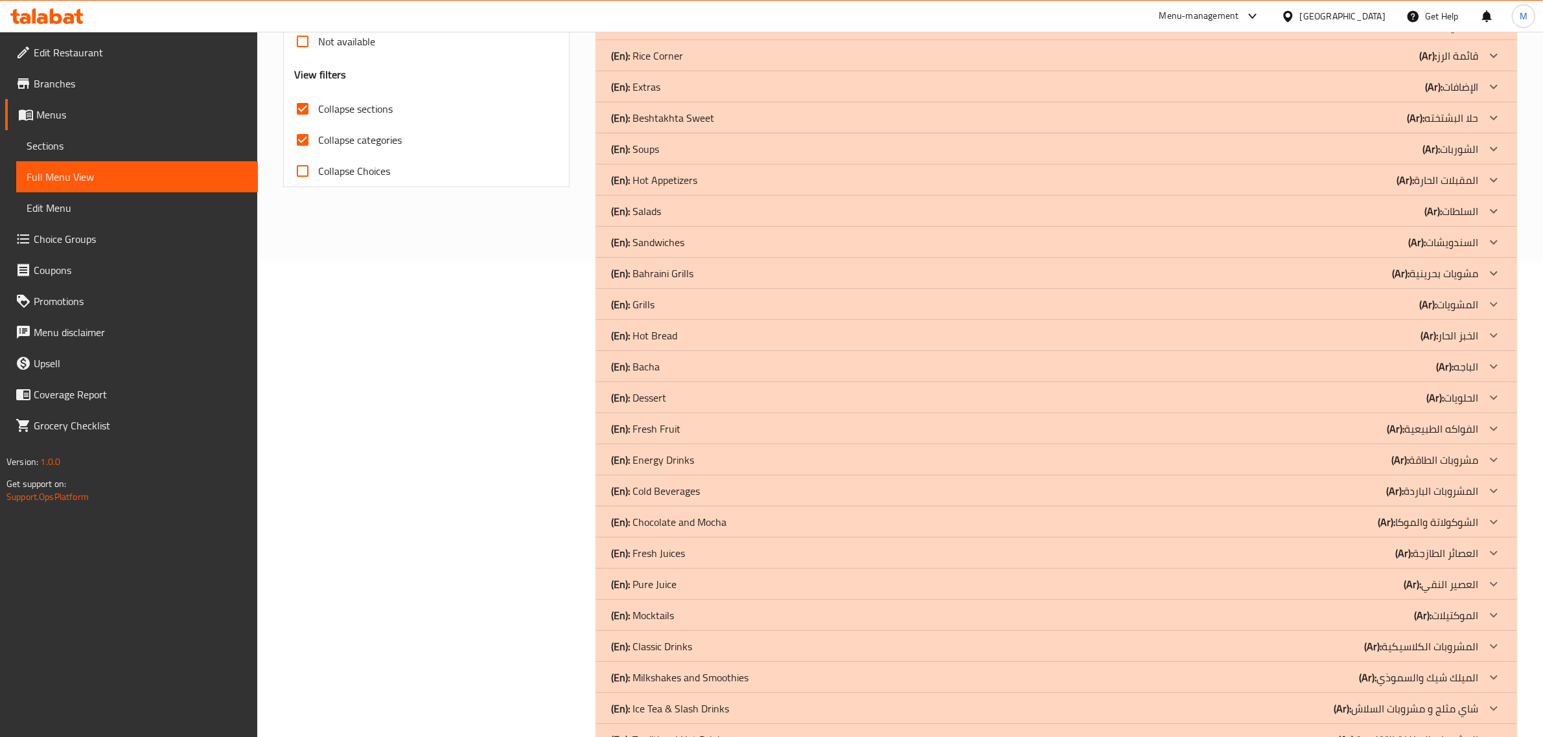
scroll to position [208, 0]
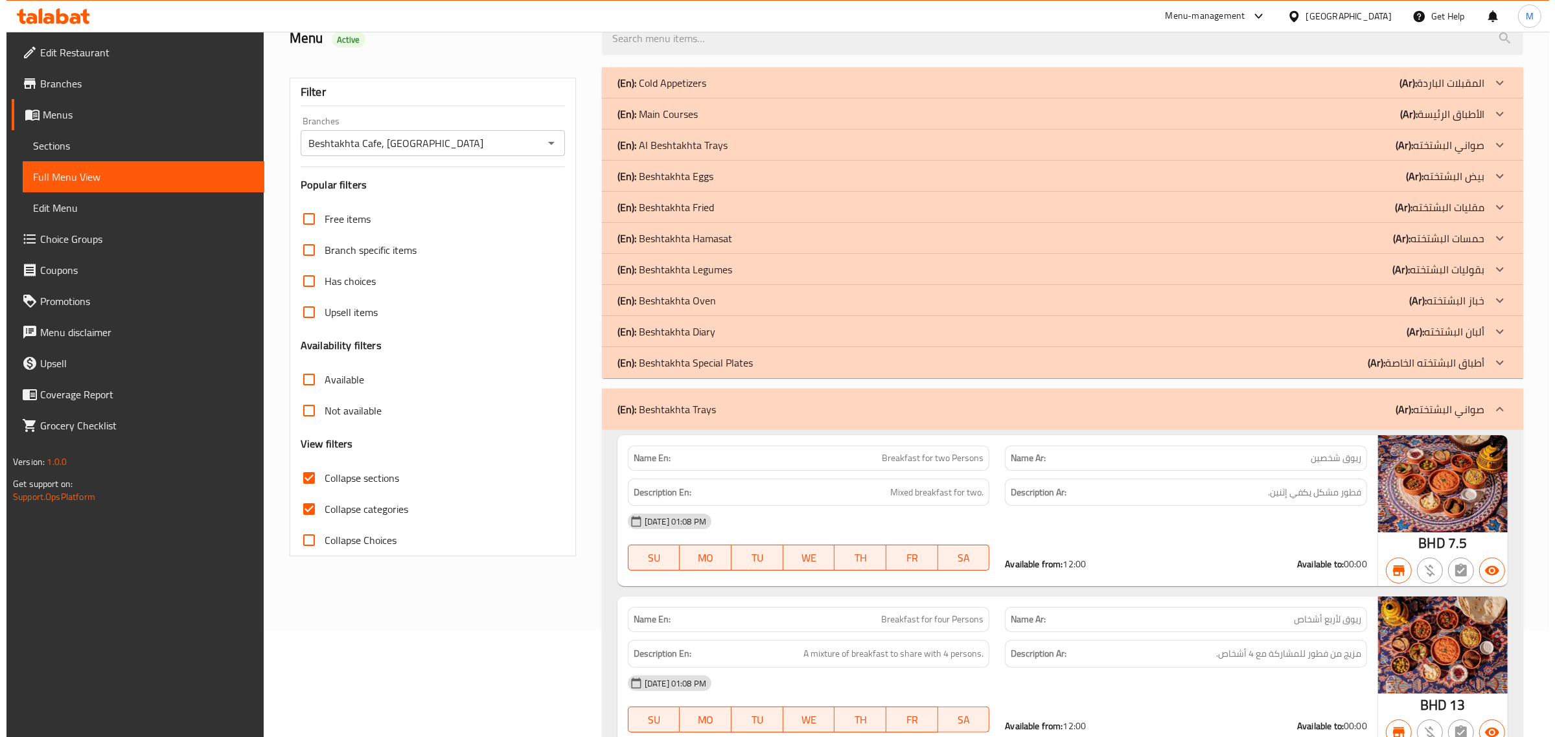
scroll to position [0, 0]
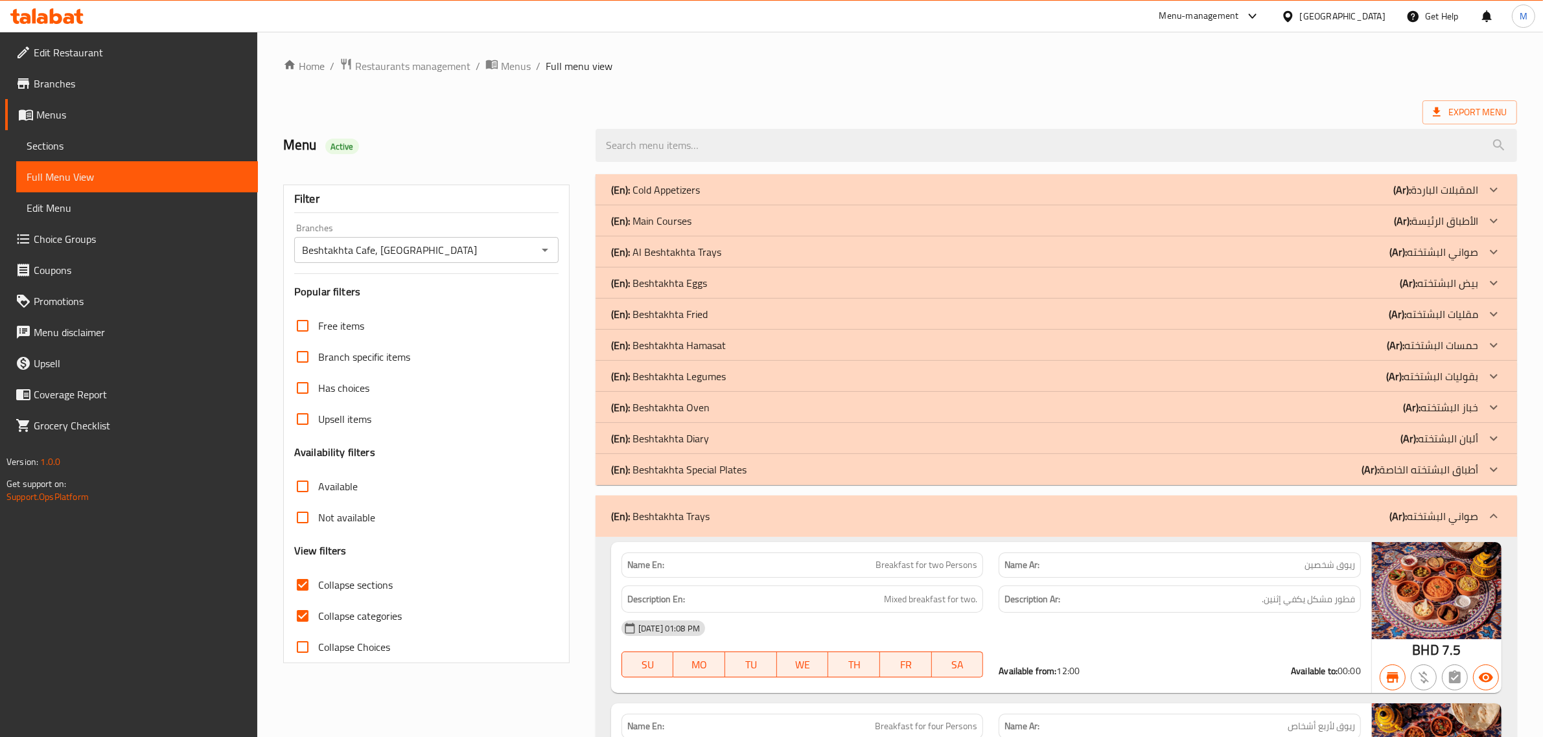
click at [1494, 198] on icon at bounding box center [1494, 190] width 16 height 16
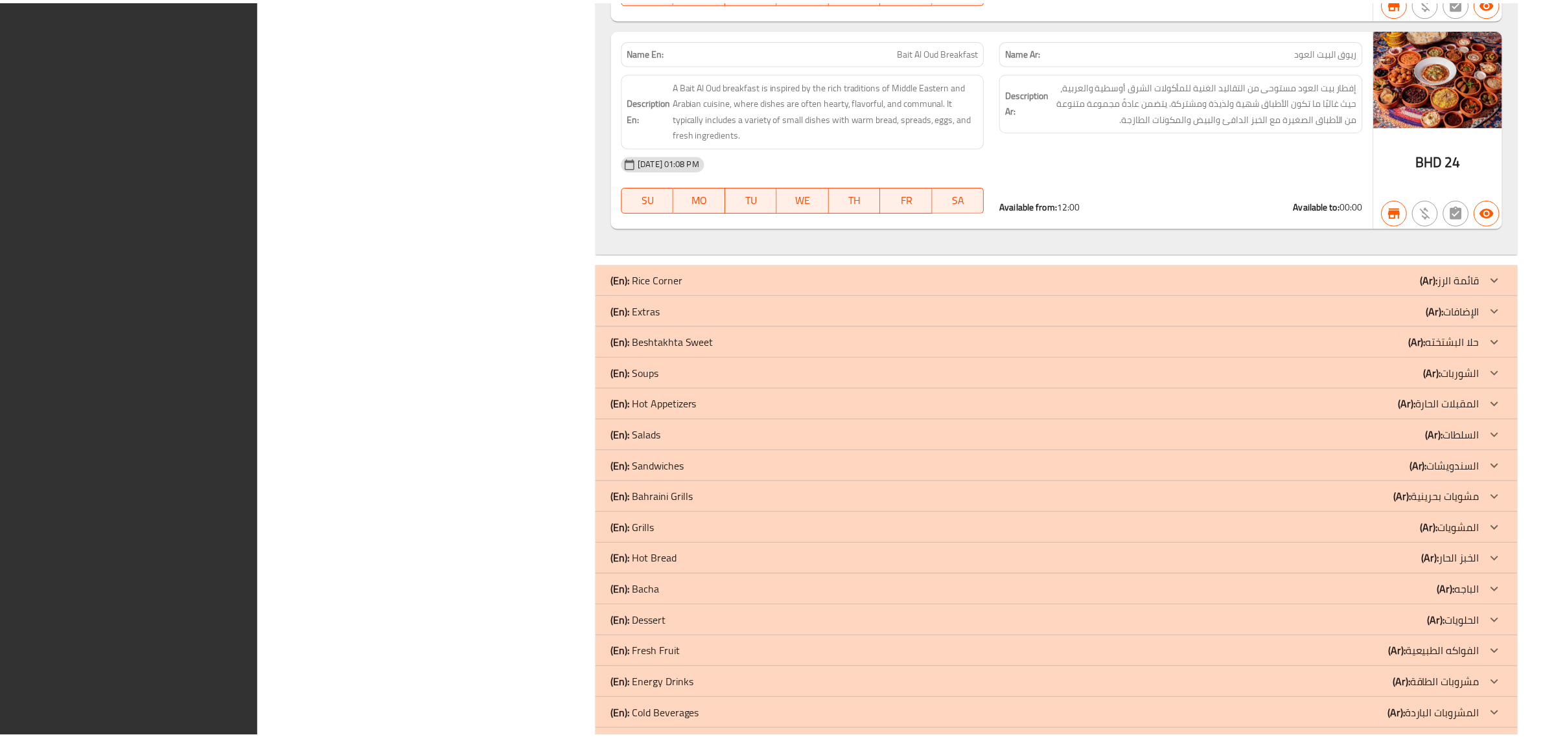
scroll to position [2791, 0]
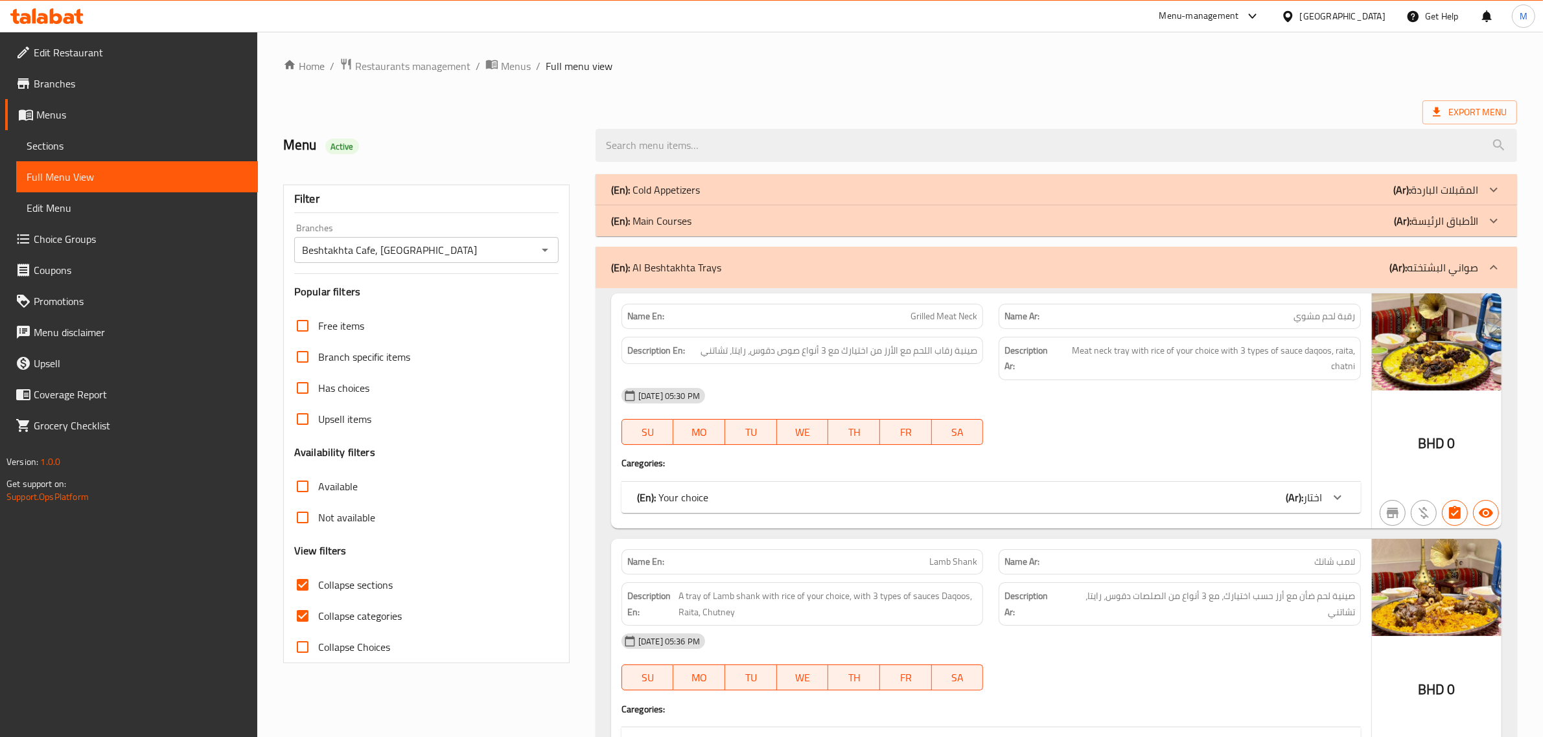
drag, startPoint x: 538, startPoint y: 686, endPoint x: 553, endPoint y: 678, distance: 15.9
click at [108, 89] on span "Branches" at bounding box center [141, 84] width 214 height 16
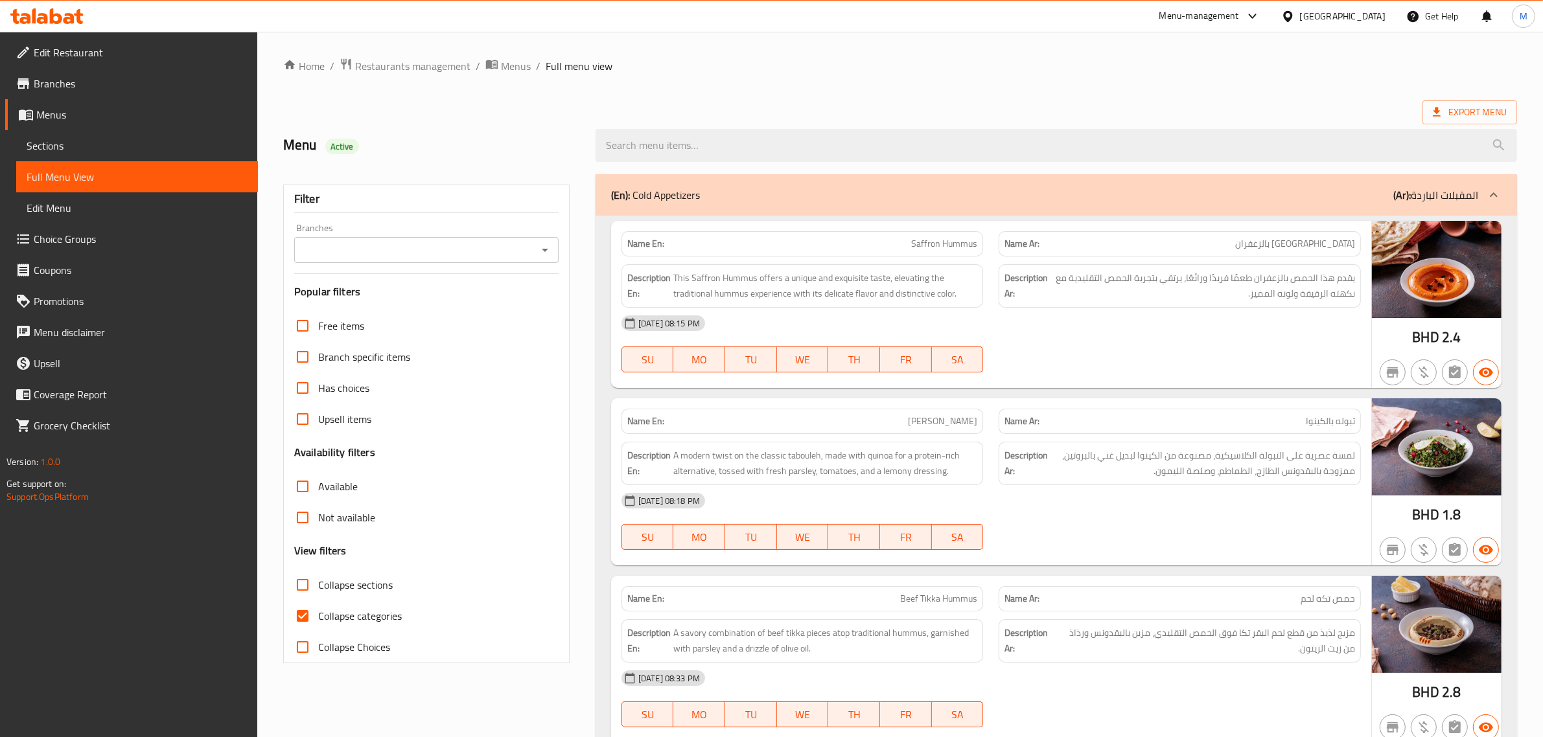
click at [66, 91] on span "Branches" at bounding box center [141, 84] width 214 height 16
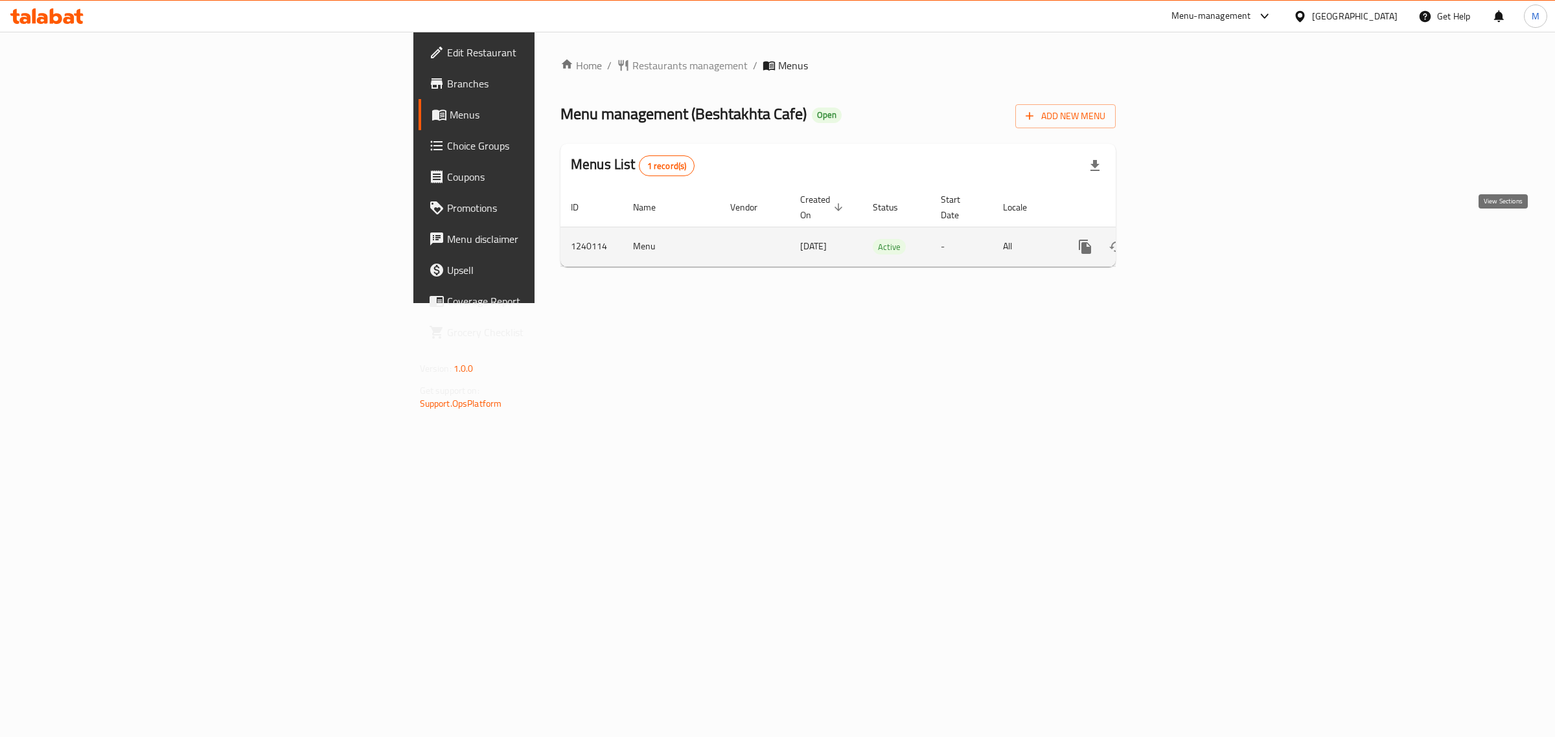
click at [1185, 241] on icon "enhanced table" at bounding box center [1179, 247] width 12 height 12
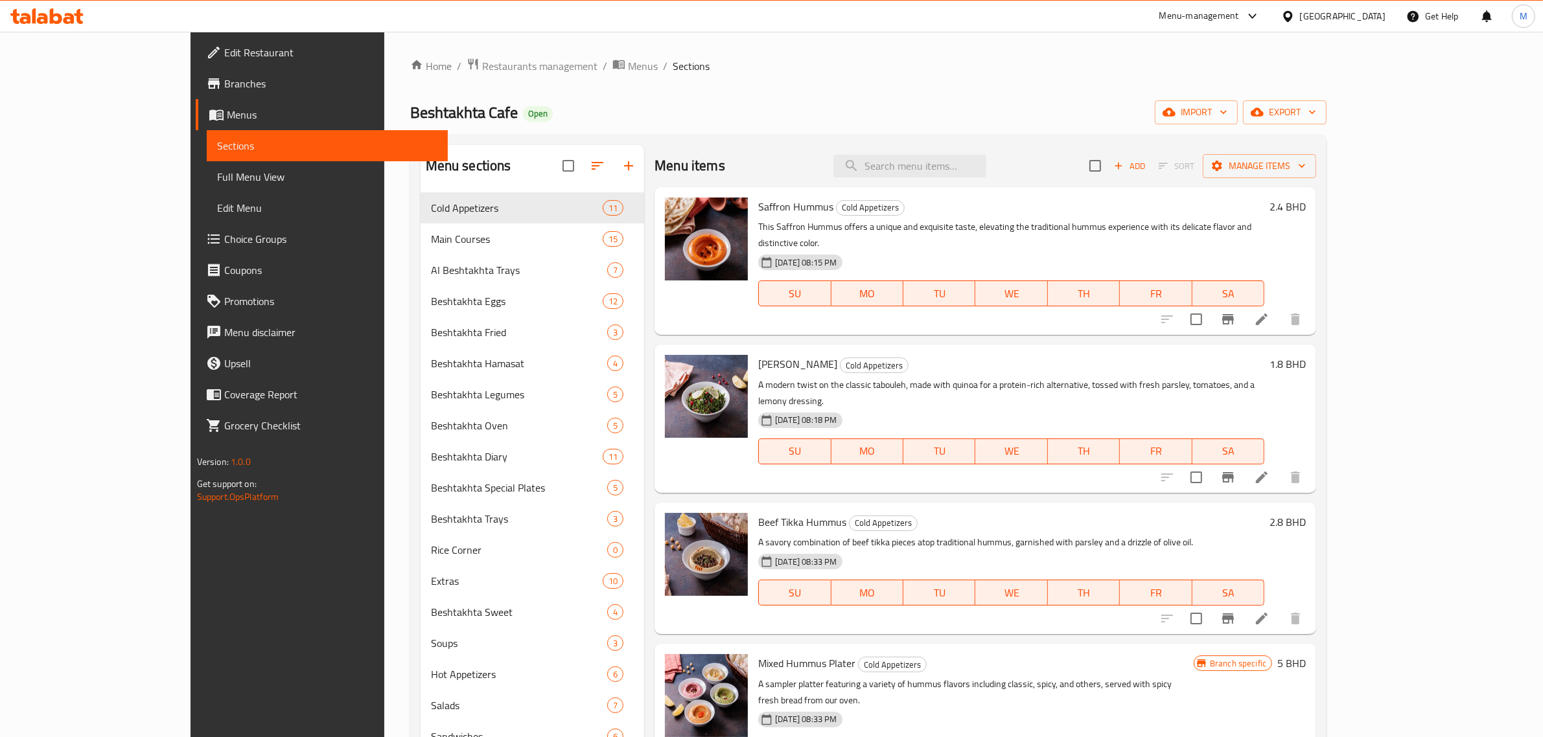
click at [217, 178] on span "Full Menu View" at bounding box center [327, 177] width 221 height 16
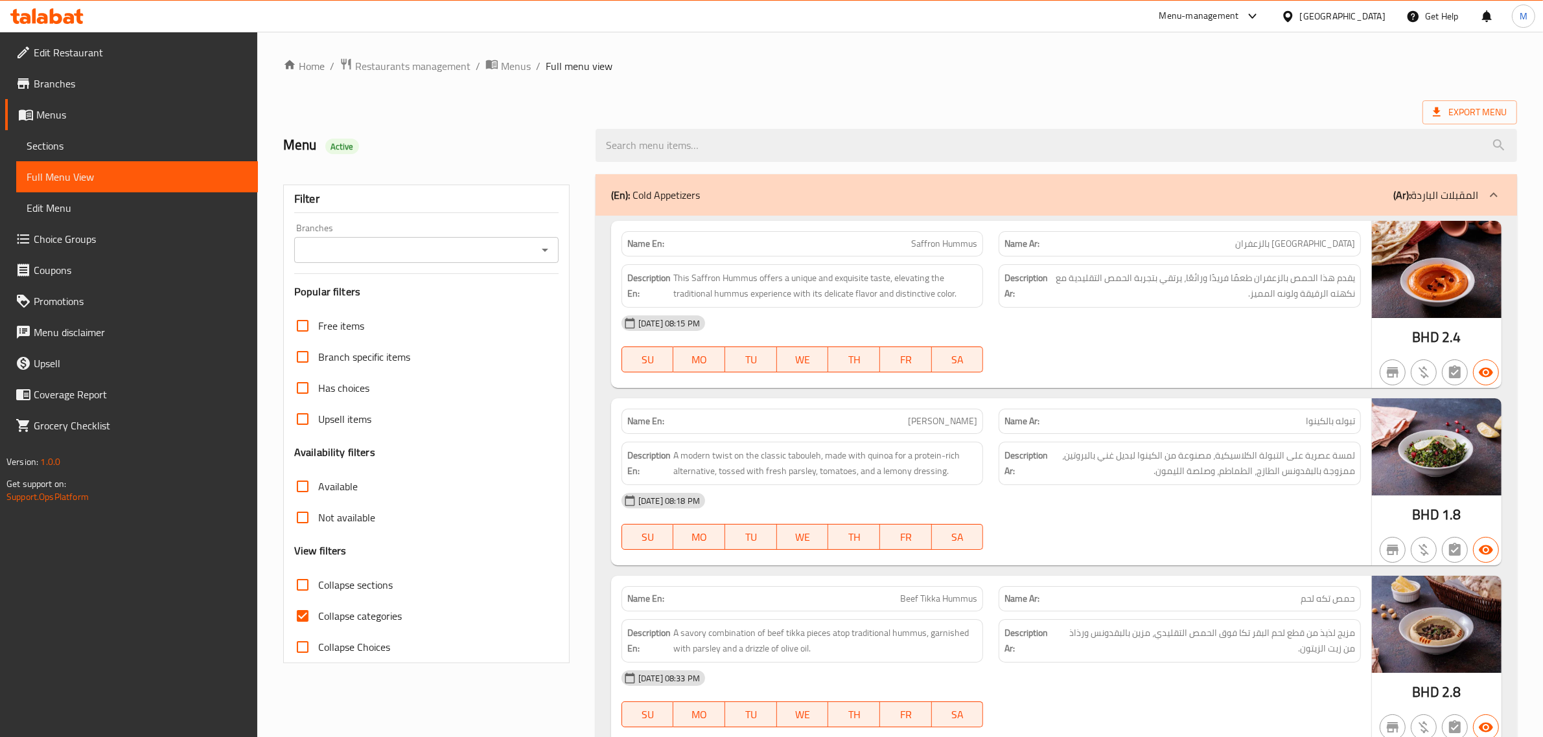
click at [549, 251] on icon "Open" at bounding box center [545, 250] width 16 height 16
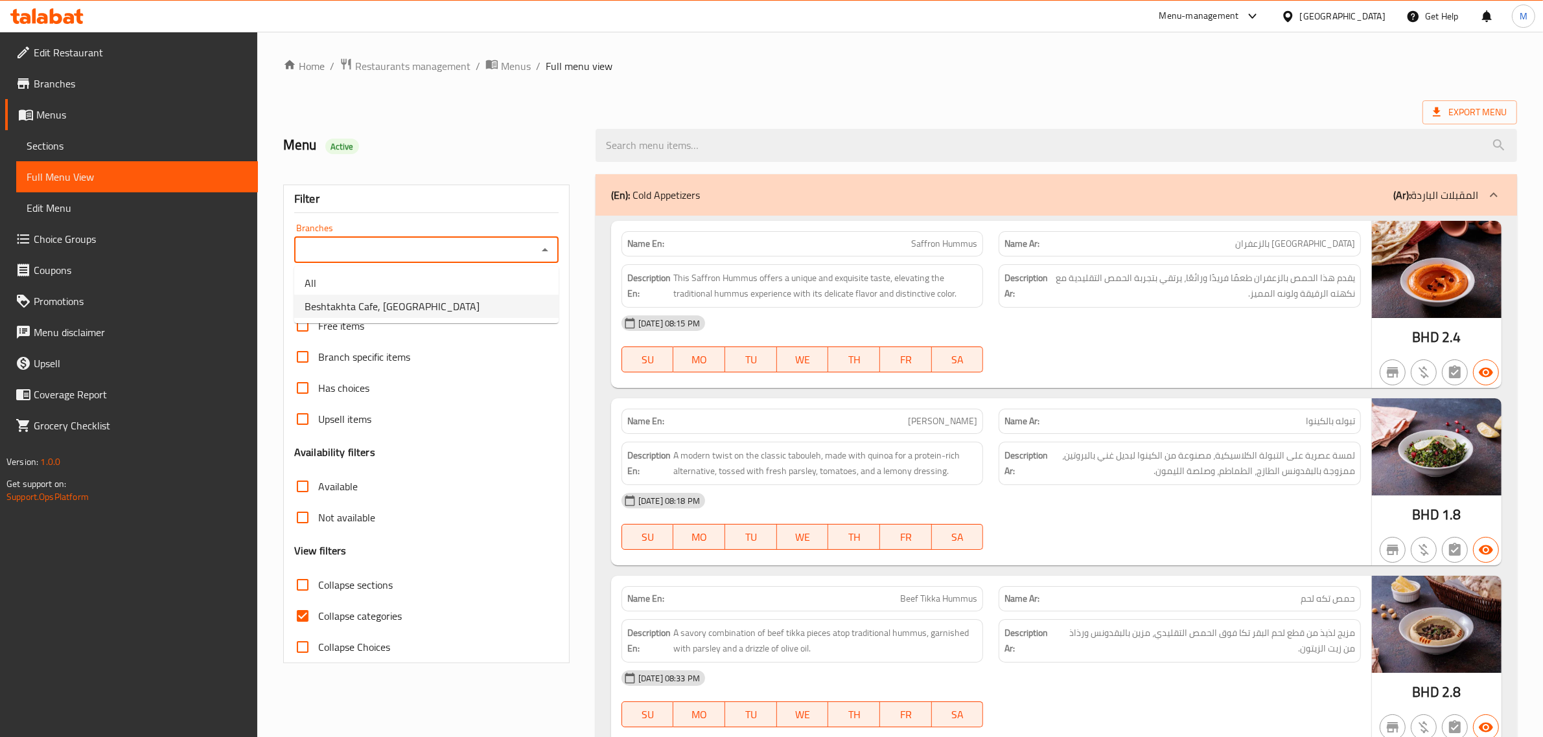
click at [478, 305] on li "Beshtakhta Cafe, Maqabah" at bounding box center [426, 306] width 264 height 23
type input "Beshtakhta Cafe, Maqabah"
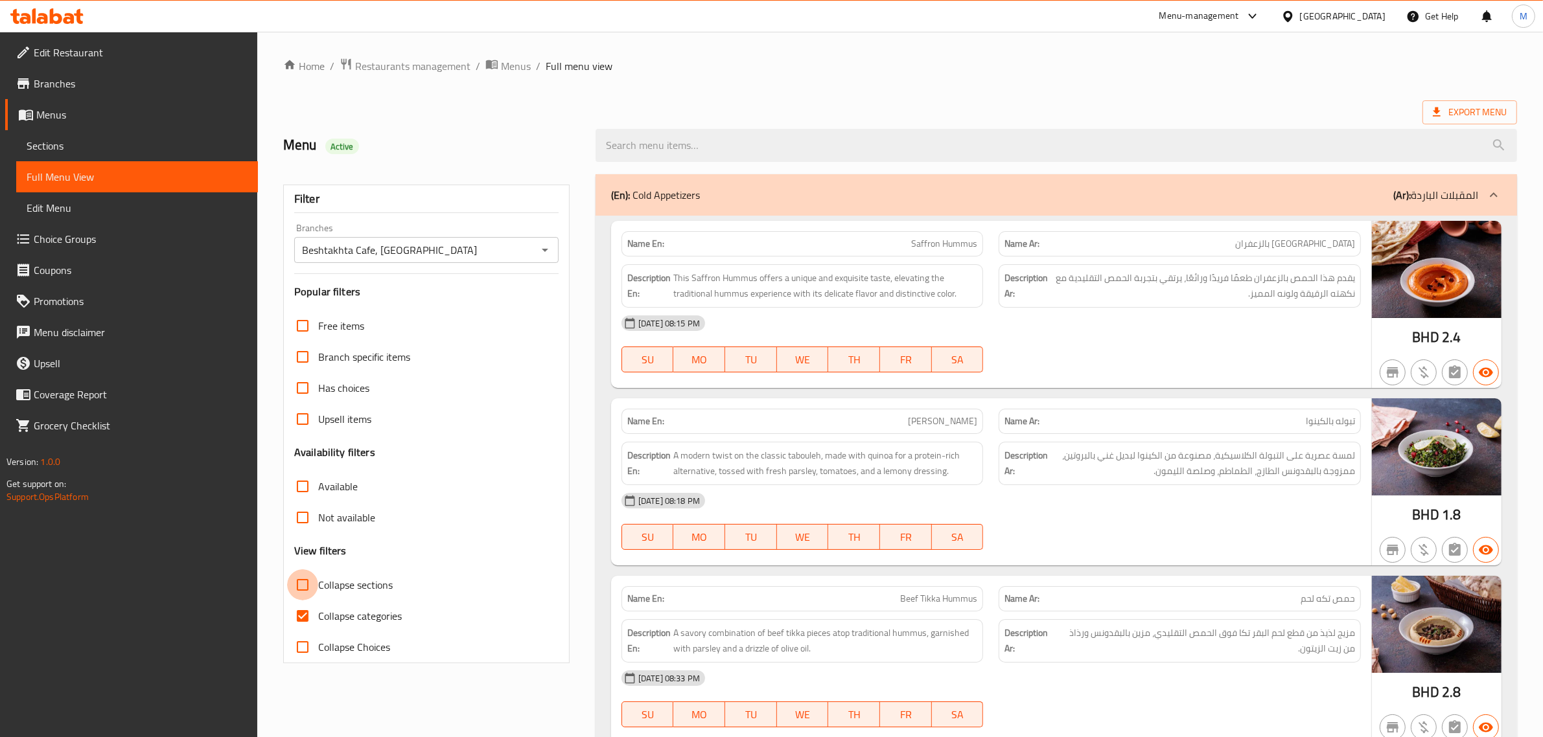
click at [306, 585] on input "Collapse sections" at bounding box center [302, 585] width 31 height 31
checkbox input "true"
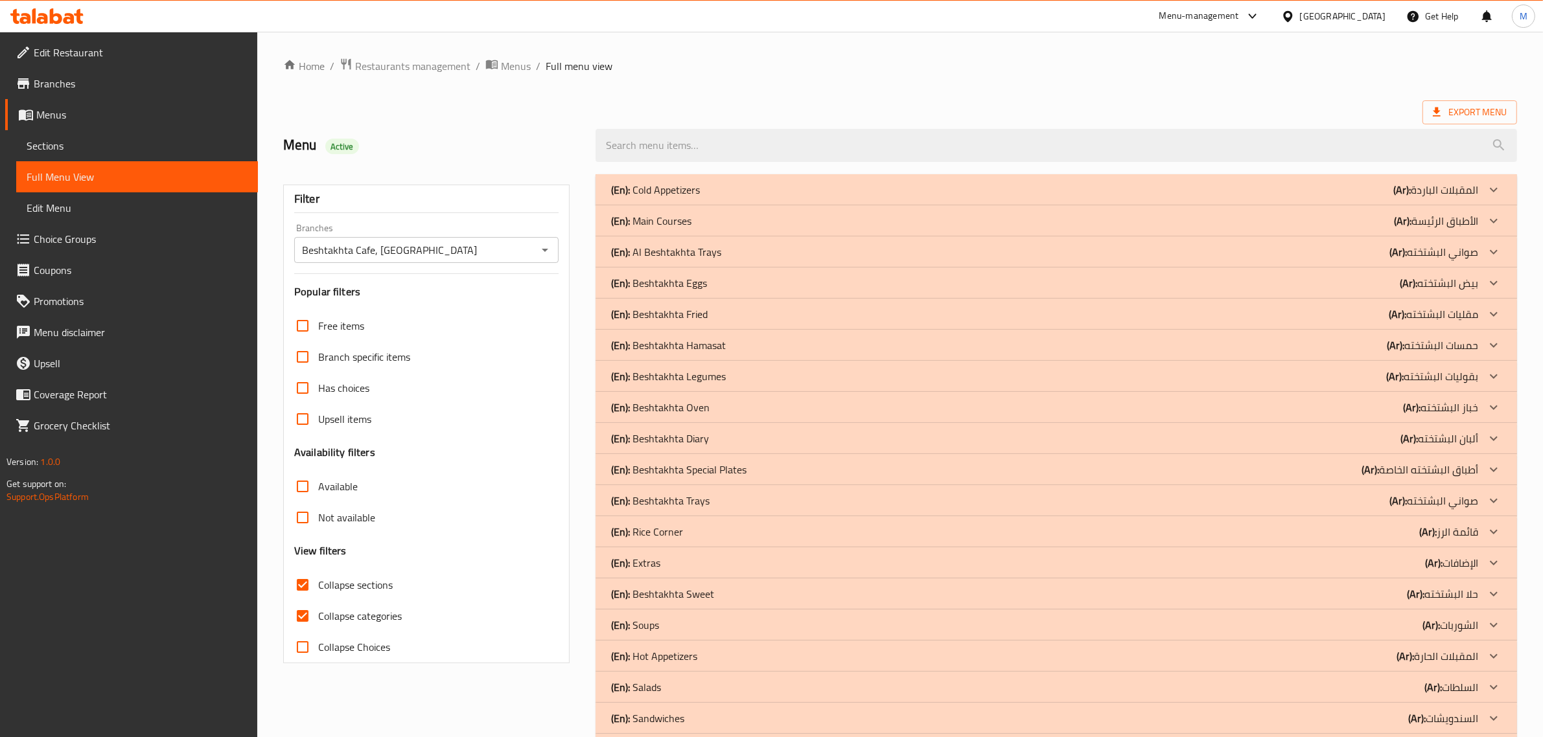
click at [737, 198] on div "(En): Beshtakhta Trays (Ar): صواني البشتخته" at bounding box center [1044, 190] width 867 height 16
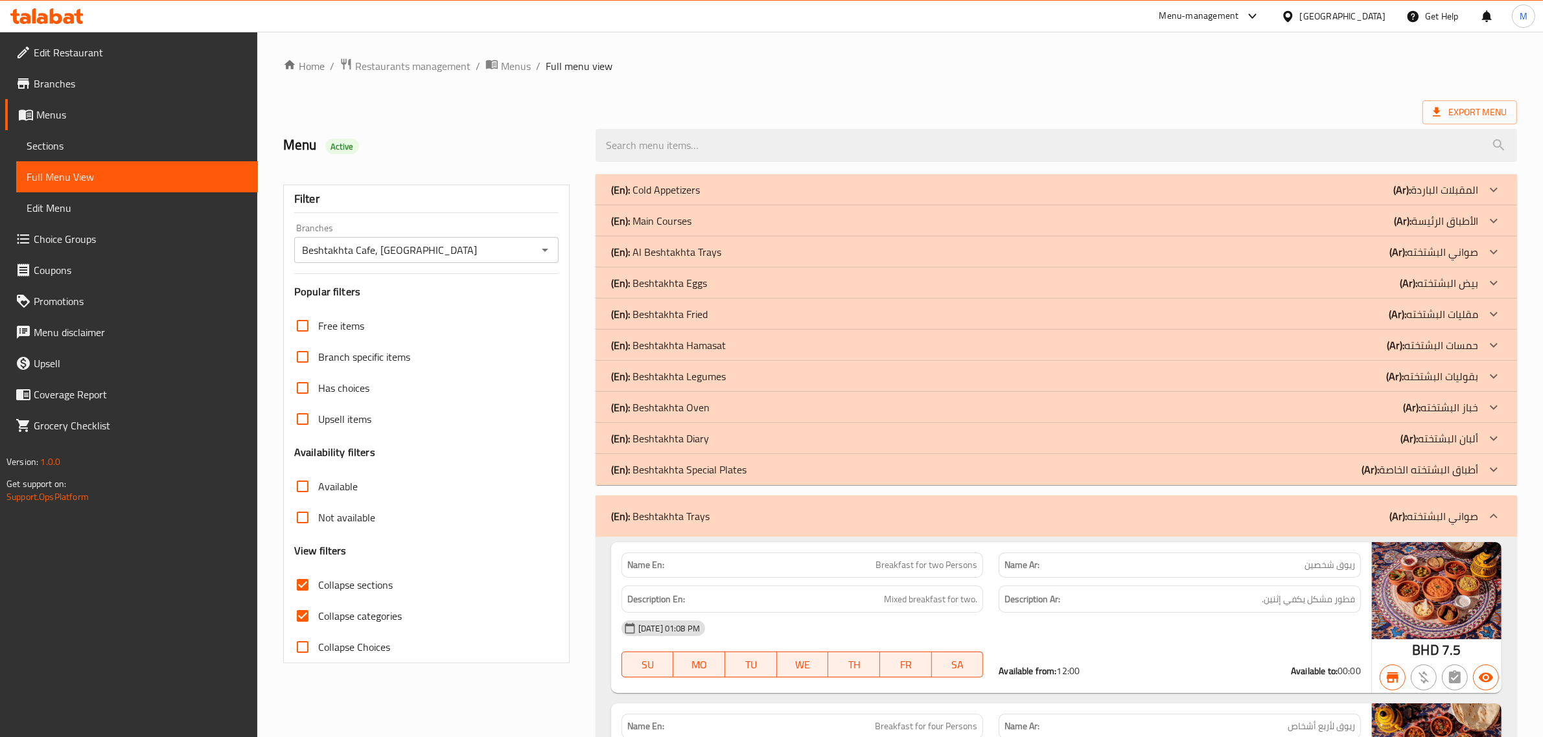
click at [1349, 198] on div "(En): Al Beshtakhta Trays (Ar): صواني البشتخته" at bounding box center [1044, 190] width 867 height 16
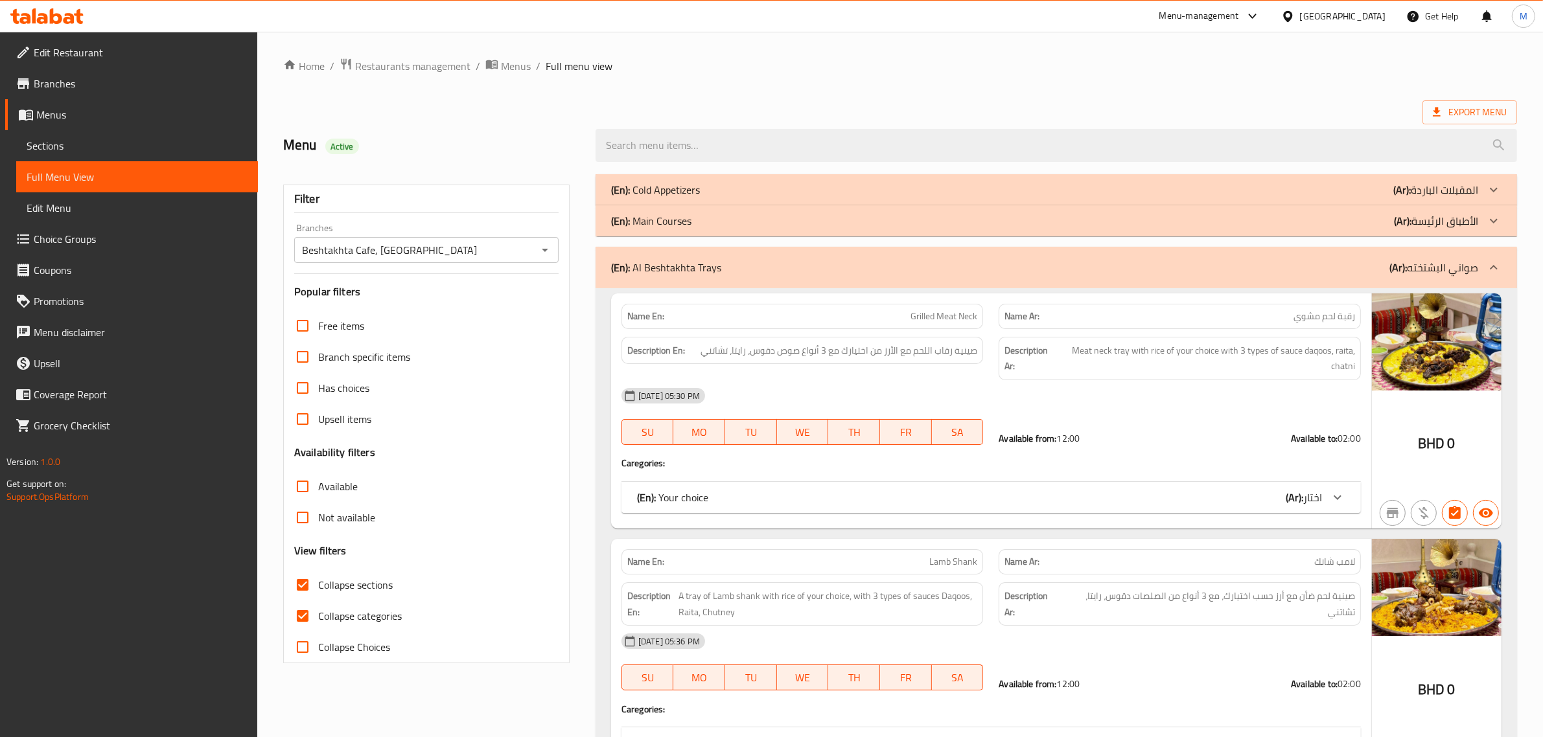
click at [1319, 433] on strong "Available to:" at bounding box center [1314, 438] width 47 height 17
copy div "Available to: 02:00"
click at [1220, 448] on div "Available from: 12:00 Available to: 02:00" at bounding box center [1180, 438] width 378 height 29
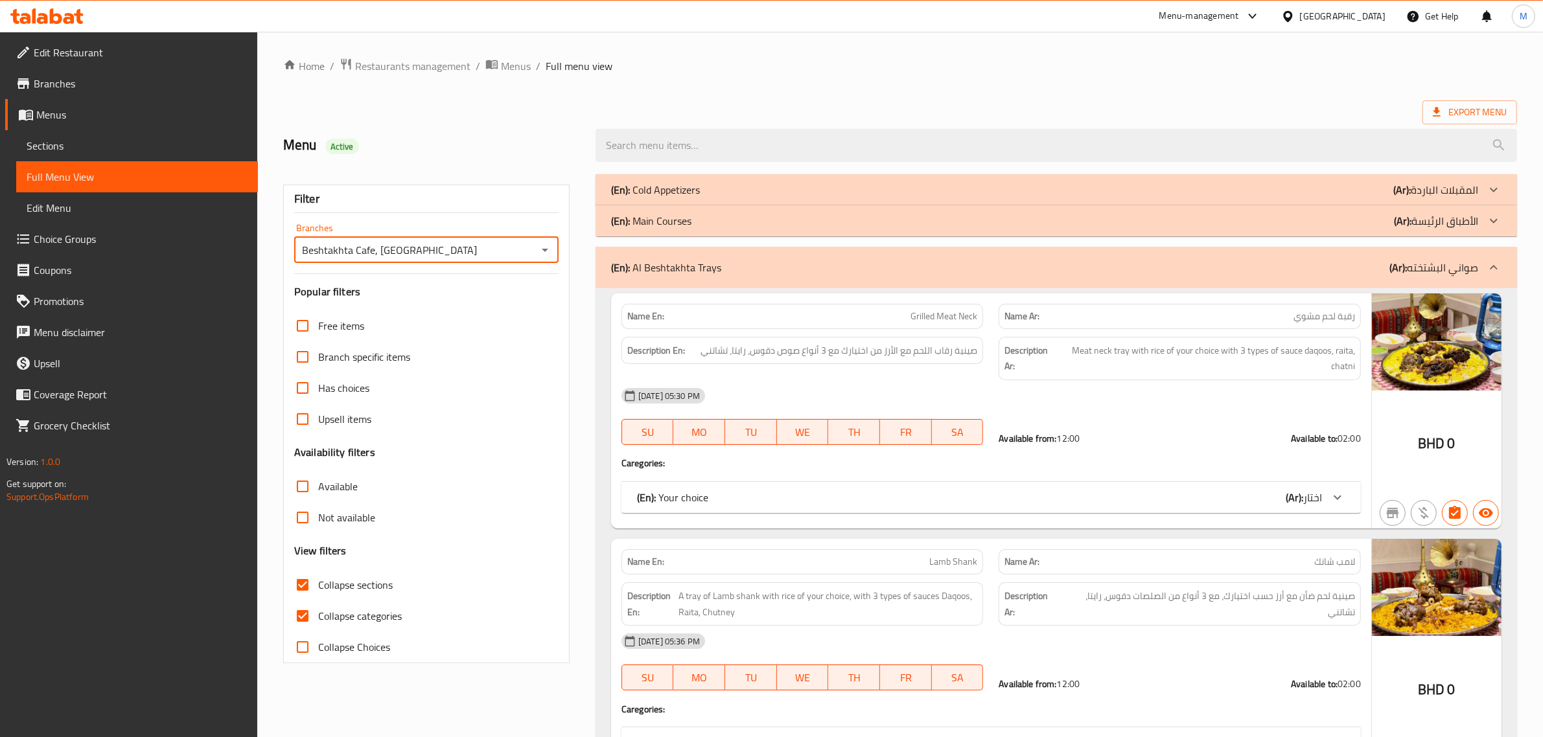
drag, startPoint x: 301, startPoint y: 251, endPoint x: 402, endPoint y: 250, distance: 100.4
click at [402, 250] on input "Beshtakhta Cafe, Maqabah" at bounding box center [415, 250] width 235 height 18
click at [1300, 17] on div at bounding box center [1290, 16] width 19 height 14
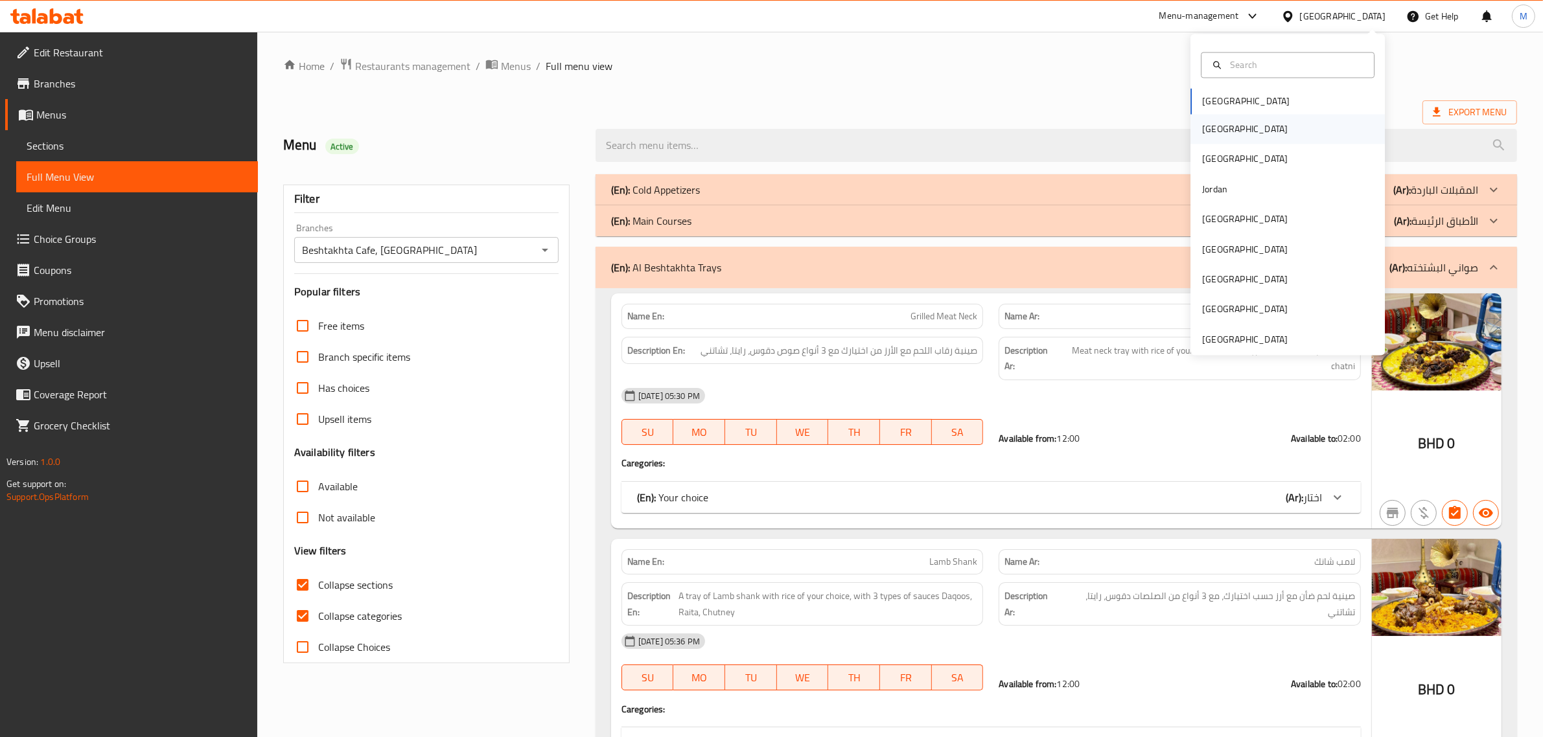
click at [1202, 124] on div "Egypt" at bounding box center [1245, 129] width 86 height 14
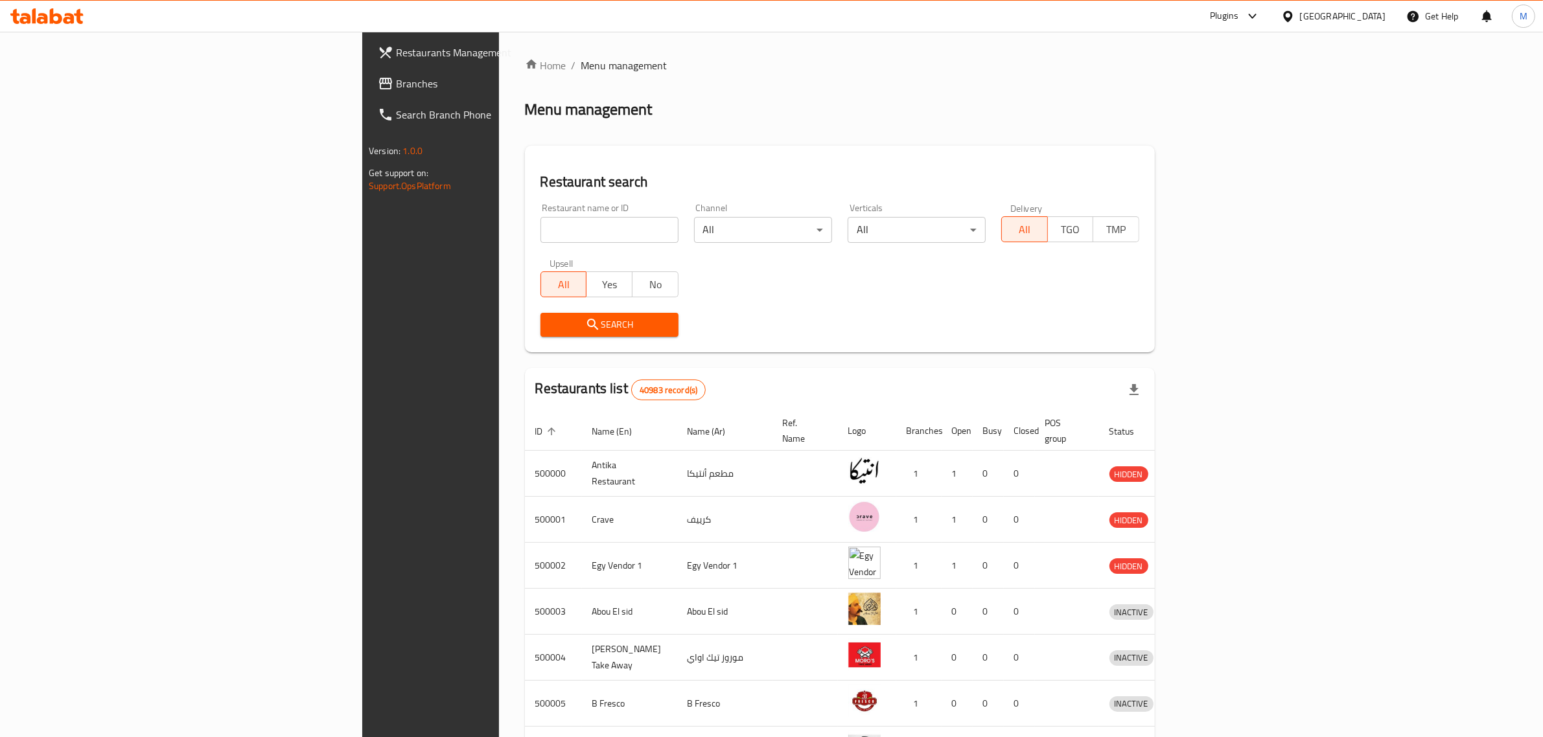
click at [540, 238] on input "search" at bounding box center [609, 230] width 138 height 26
type input "v"
paste input "663300"
type input "663300"
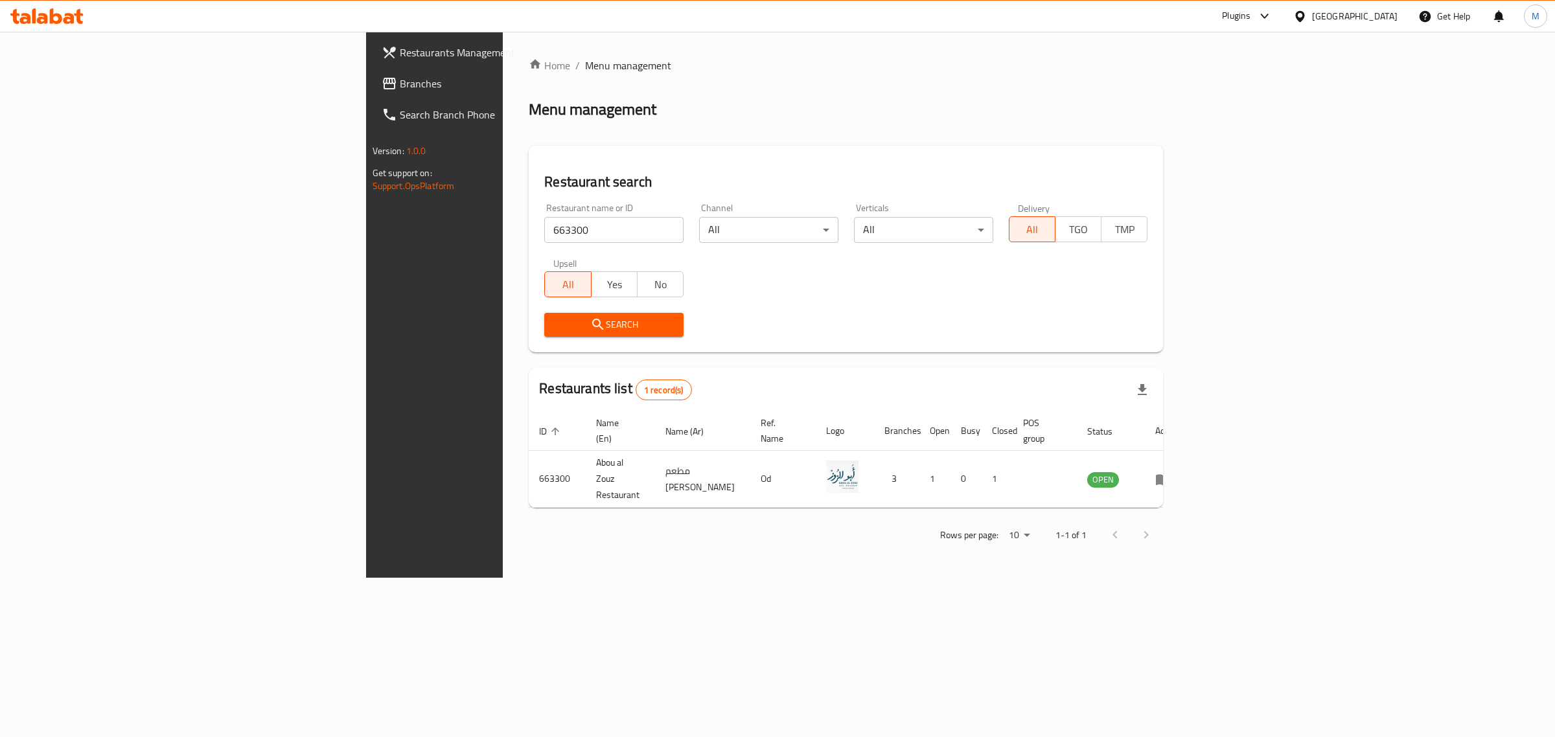
click at [1273, 17] on div at bounding box center [1261, 16] width 21 height 16
click at [1255, 176] on div "Restaurant-Management" at bounding box center [1203, 178] width 122 height 30
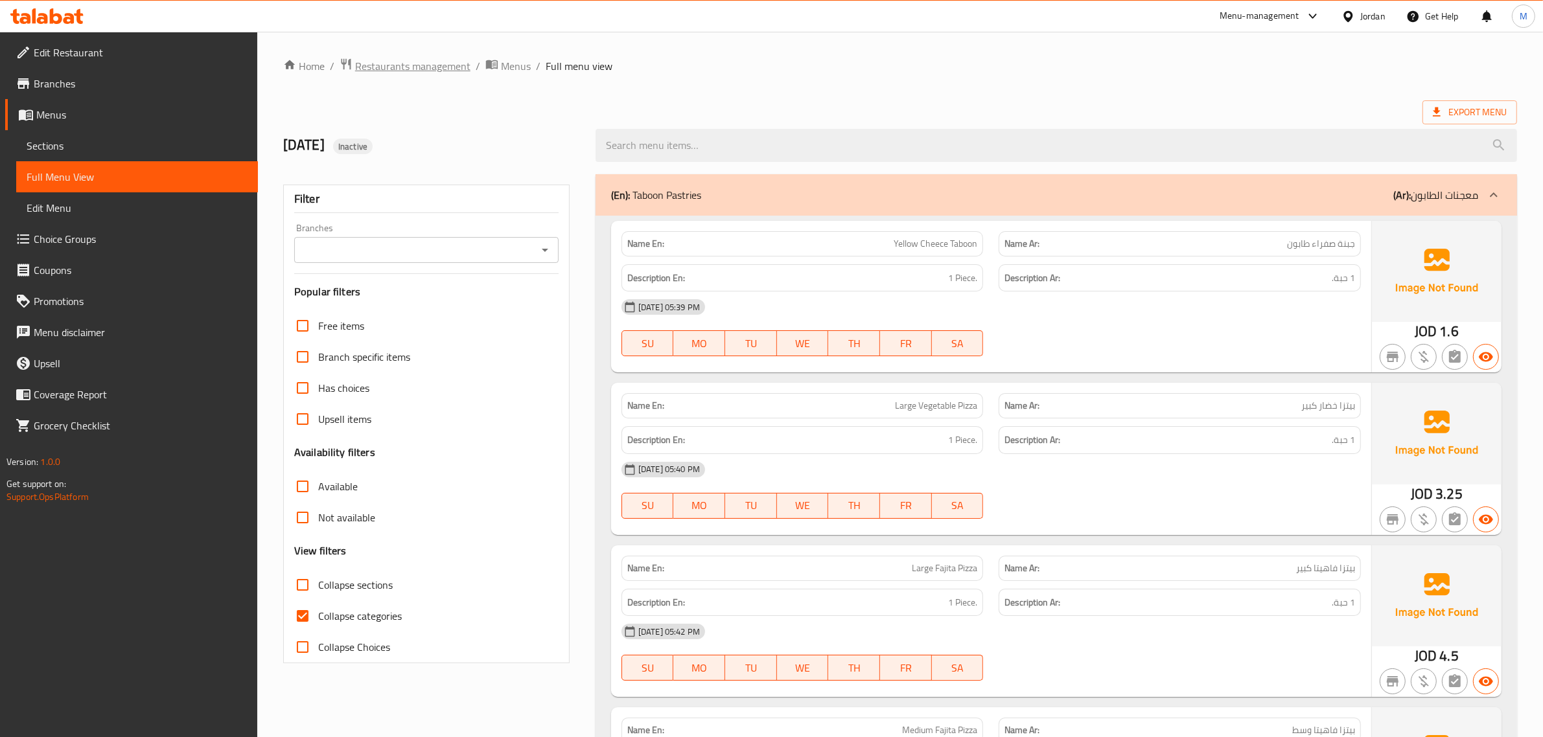
drag, startPoint x: 0, startPoint y: 0, endPoint x: 391, endPoint y: 70, distance: 397.0
click at [391, 70] on span "Restaurants management" at bounding box center [412, 66] width 115 height 16
